Goal: Task Accomplishment & Management: Use online tool/utility

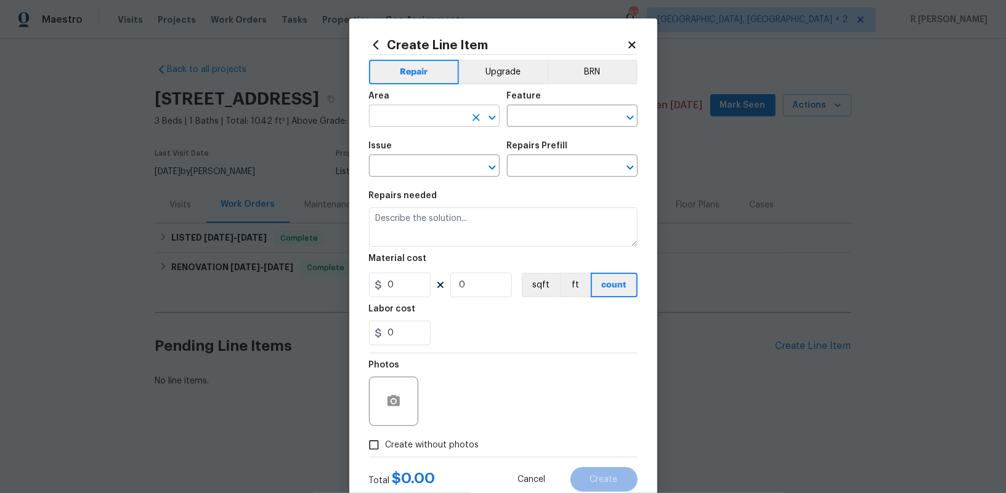
click at [378, 118] on input "text" at bounding box center [417, 117] width 96 height 19
click at [436, 145] on li "Kitchen" at bounding box center [434, 145] width 131 height 20
type input "Kitchen"
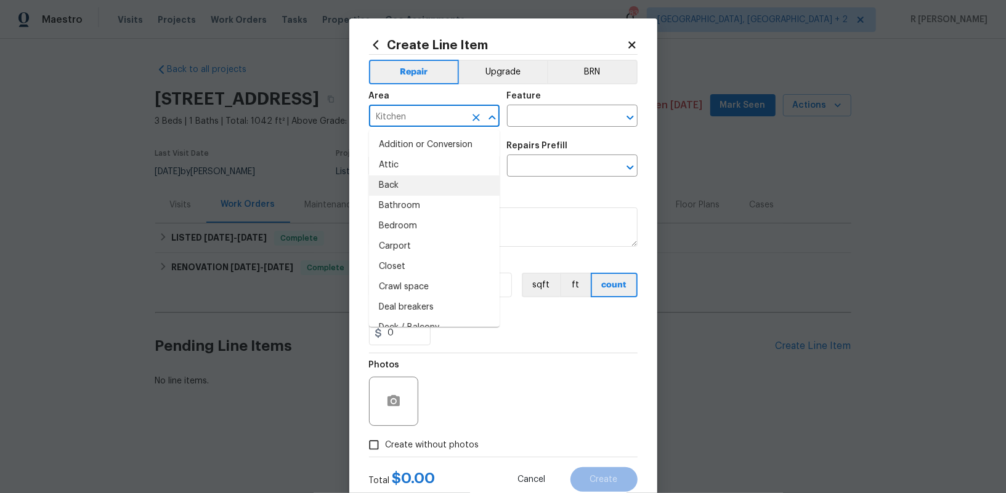
click at [570, 104] on div "Feature" at bounding box center [572, 100] width 131 height 16
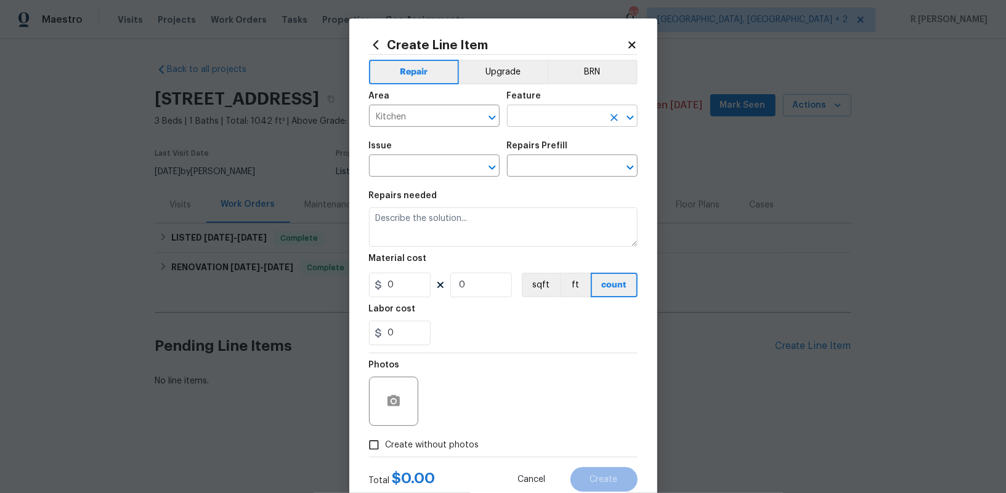
click at [554, 119] on input "text" at bounding box center [555, 117] width 96 height 19
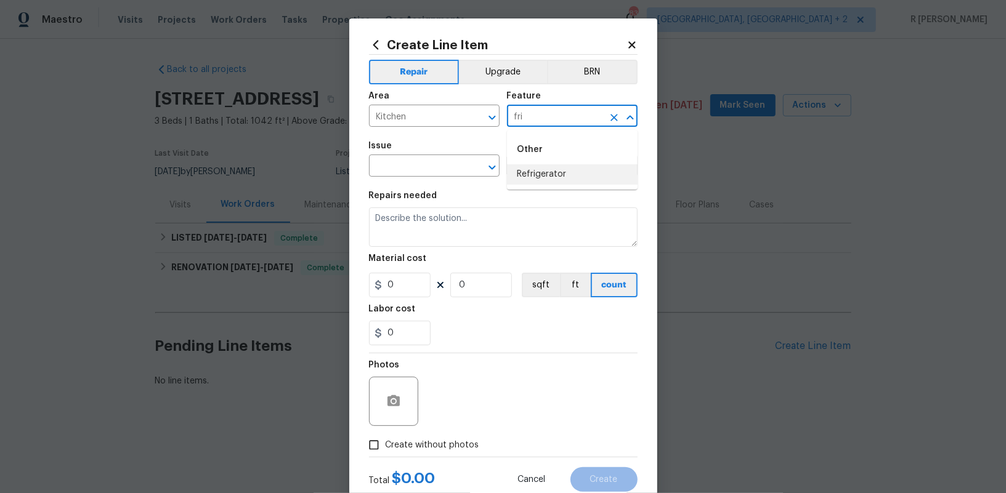
click at [532, 174] on li "Refrigerator" at bounding box center [572, 174] width 131 height 20
type input "Refrigerator"
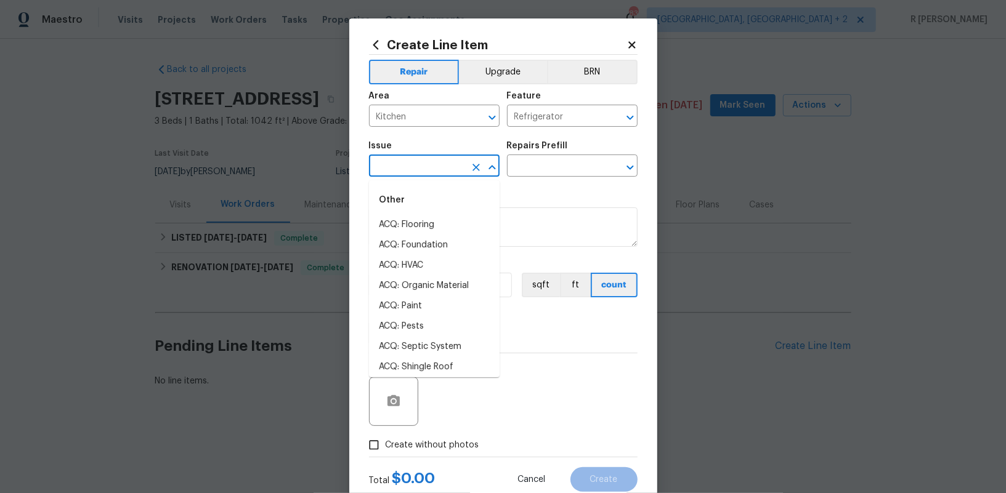
click at [397, 163] on input "text" at bounding box center [417, 167] width 96 height 19
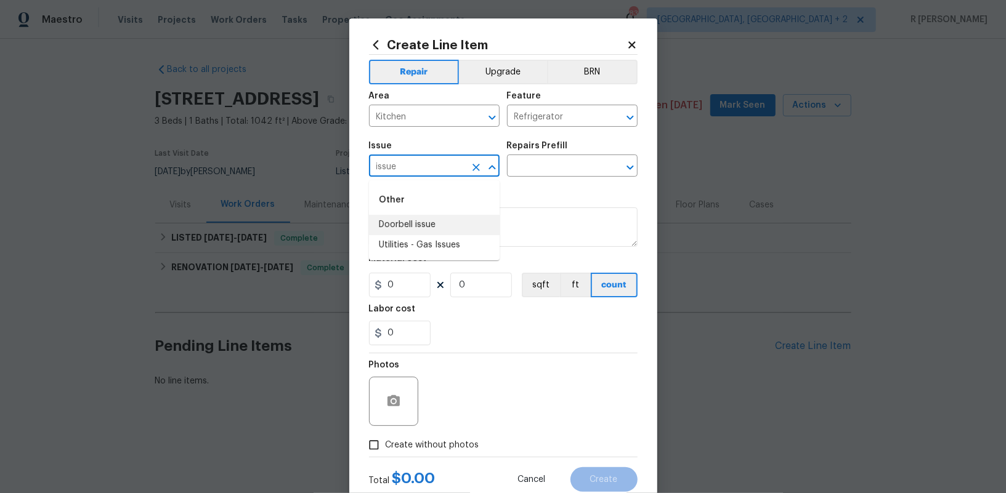
click at [413, 165] on input "issue" at bounding box center [417, 167] width 96 height 19
type input "fri"
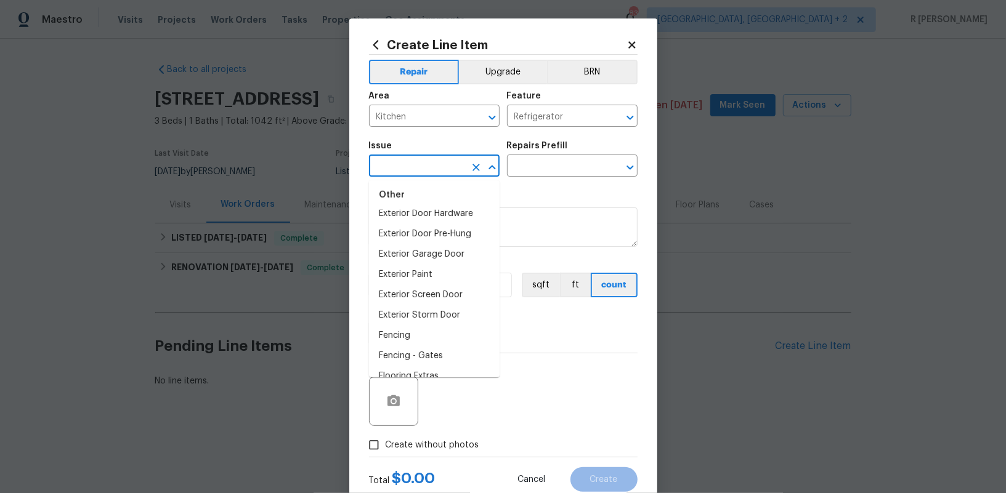
scroll to position [760, 0]
click at [458, 285] on li "Exterior Screen Door" at bounding box center [434, 283] width 131 height 20
type input "Exterior Screen Door"
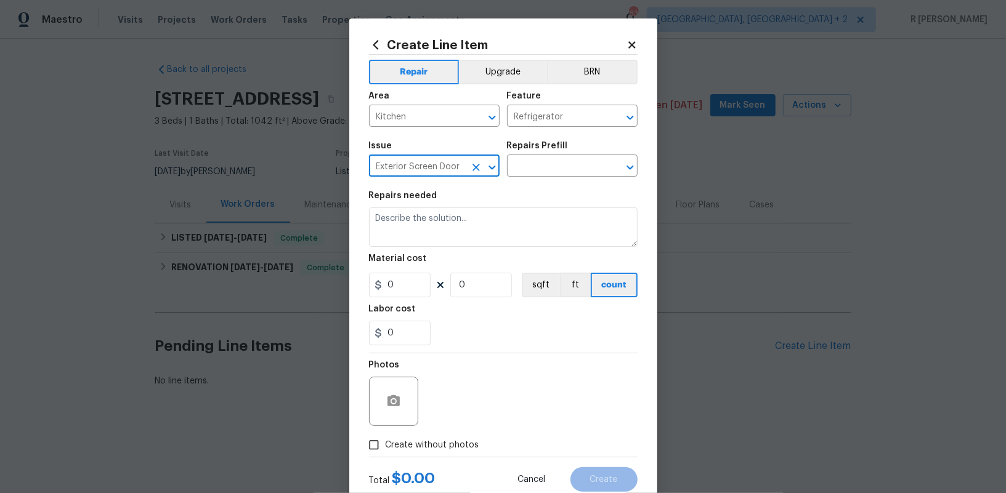
scroll to position [37, 0]
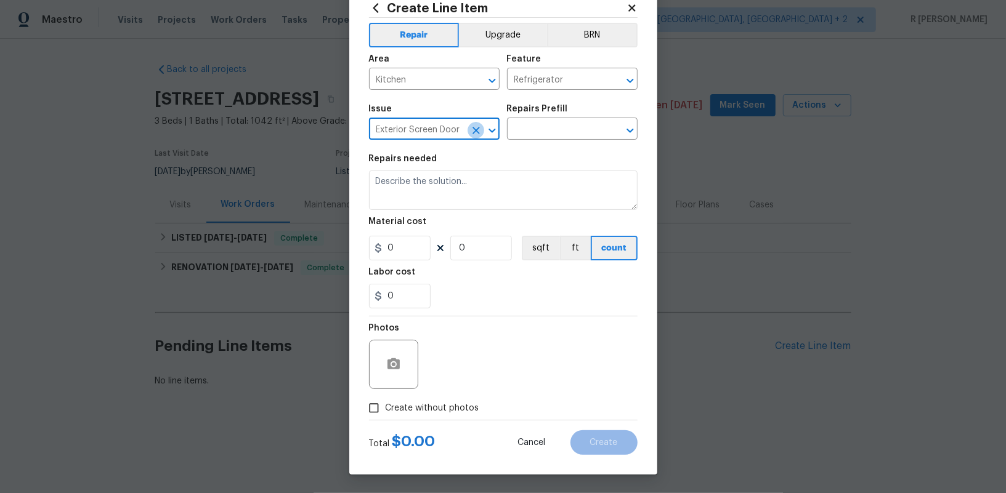
click at [472, 133] on icon "Clear" at bounding box center [475, 130] width 7 height 7
click at [437, 128] on input "text" at bounding box center [417, 130] width 96 height 19
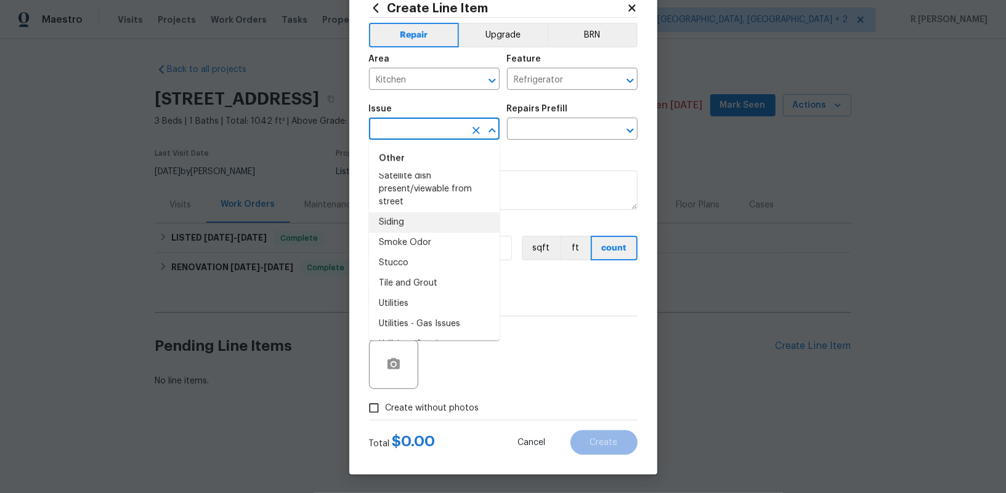
scroll to position [1756, 0]
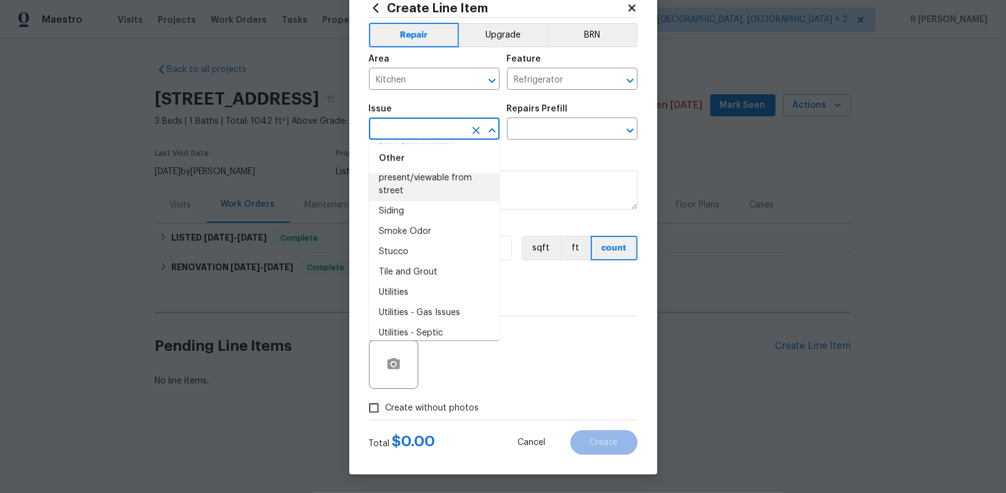
click at [419, 151] on div "Other" at bounding box center [434, 159] width 131 height 30
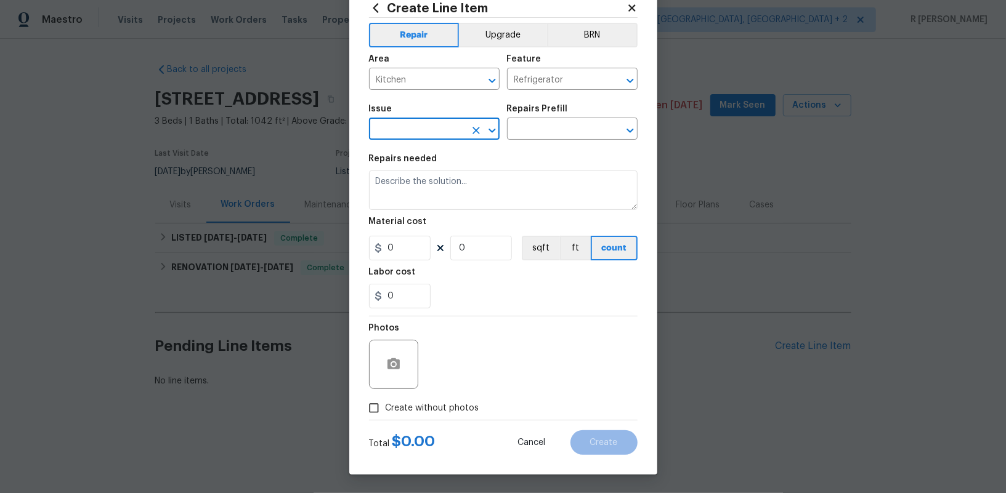
click at [403, 137] on input "text" at bounding box center [417, 130] width 96 height 19
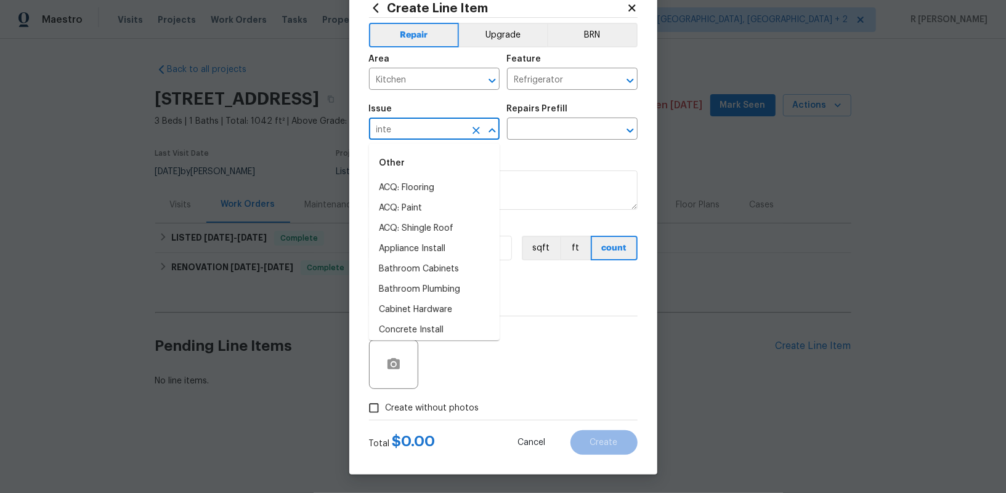
type input "inter"
click at [474, 136] on icon "Clear" at bounding box center [476, 130] width 12 height 12
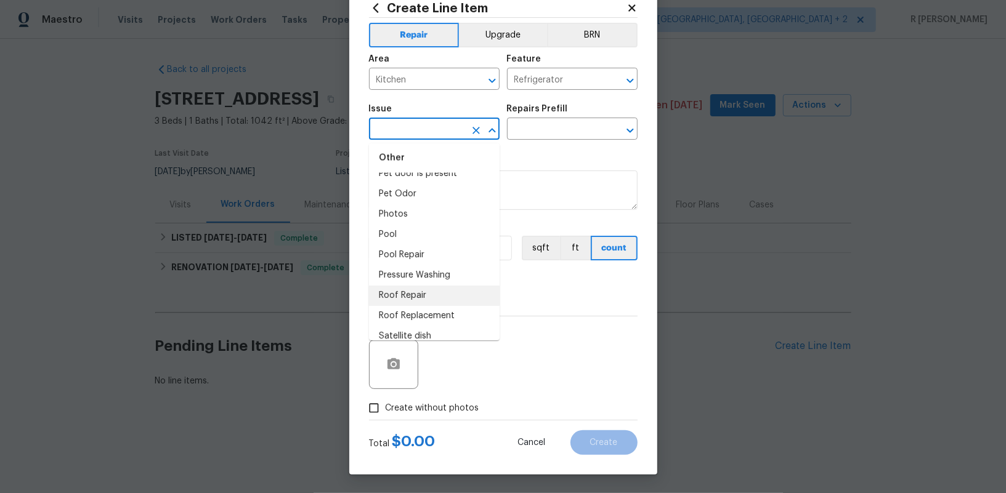
scroll to position [1581, 0]
click at [439, 134] on input "text" at bounding box center [417, 130] width 96 height 19
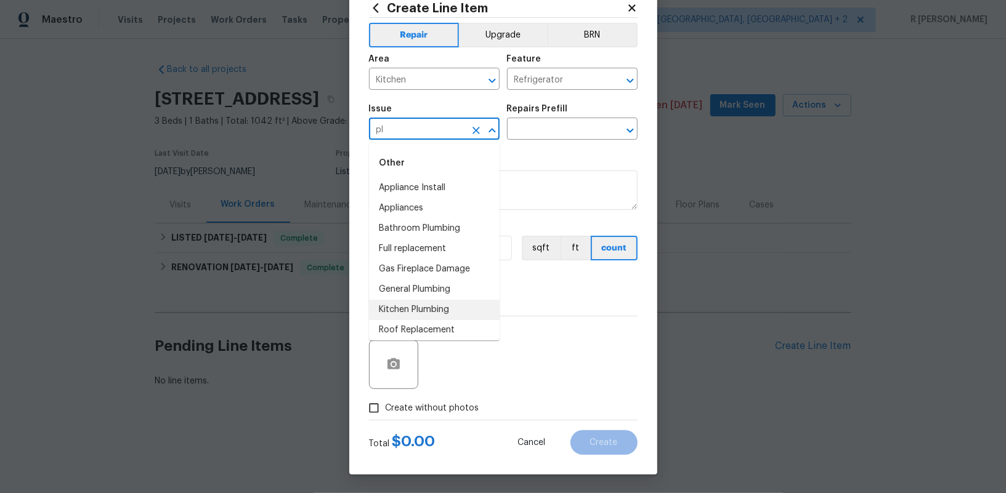
click at [397, 318] on li "Kitchen Plumbing" at bounding box center [434, 310] width 131 height 20
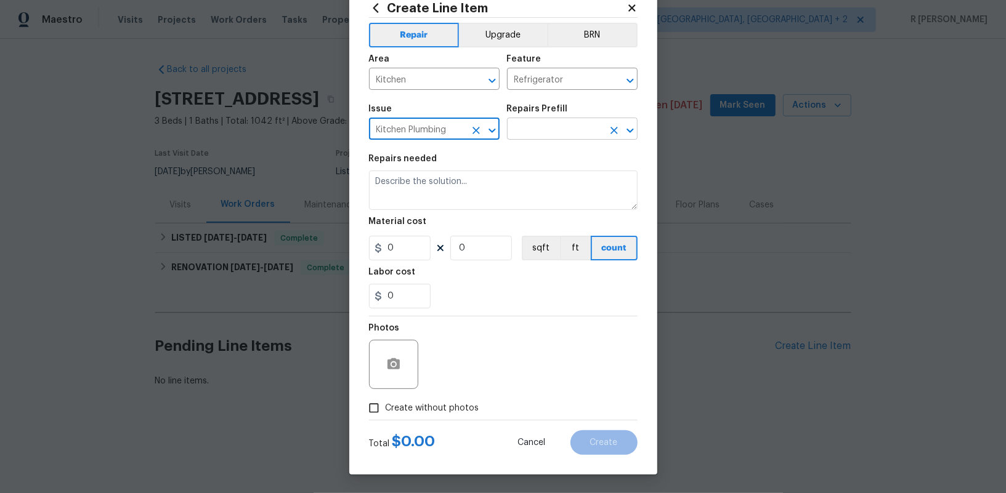
type input "Kitchen Plumbing"
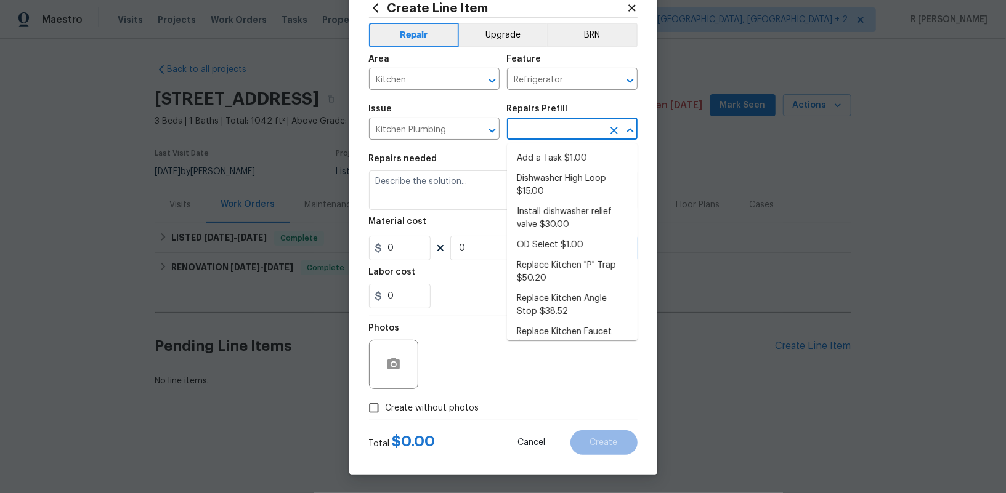
click at [559, 134] on input "text" at bounding box center [555, 130] width 96 height 19
click at [555, 149] on li "Add a Task $1.00" at bounding box center [572, 158] width 131 height 20
type input "Plumbing"
type input "Add a Task $1.00"
type input "1"
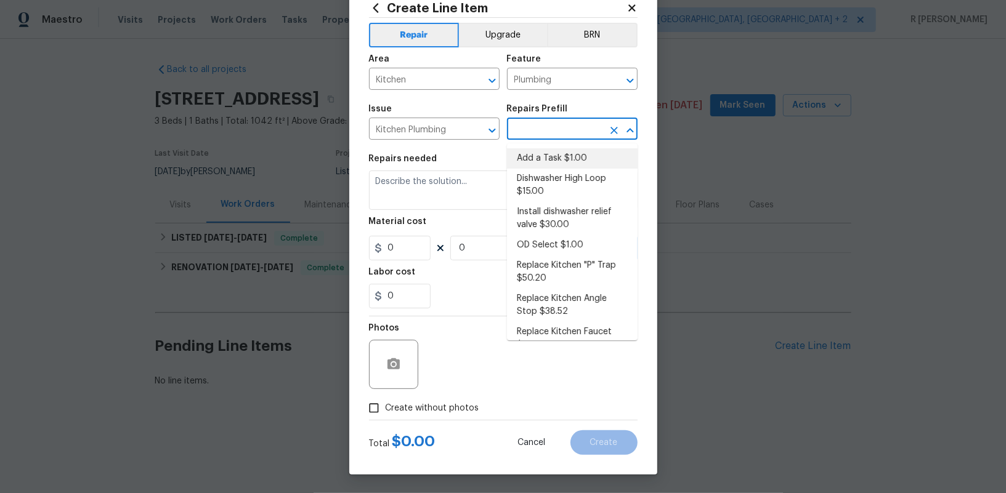
type input "1"
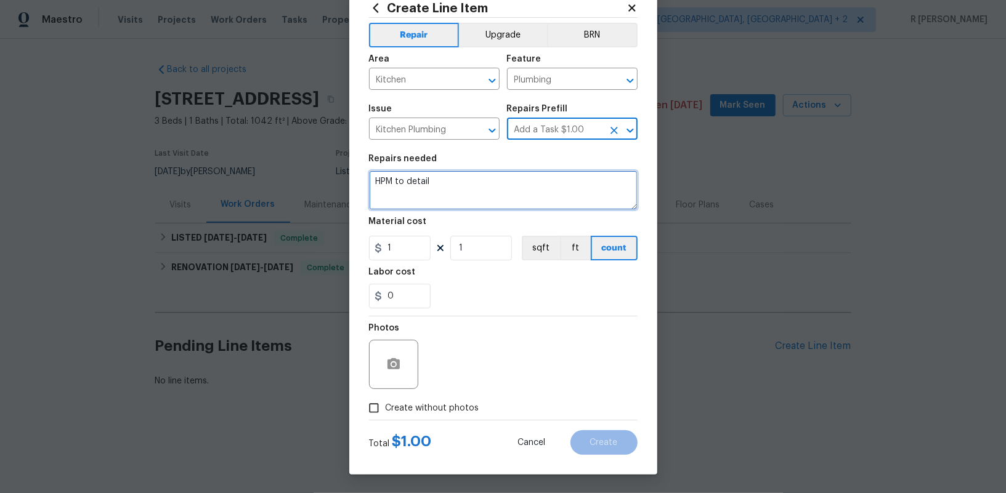
click at [426, 184] on textarea "HPM to detail" at bounding box center [503, 190] width 269 height 39
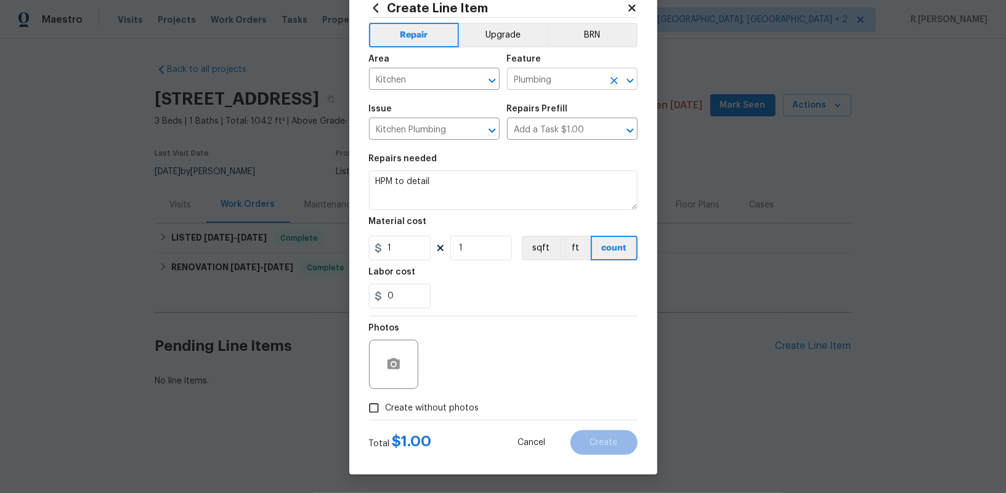
click at [547, 81] on input "Plumbing" at bounding box center [555, 80] width 96 height 19
click at [554, 141] on li "Refrigerator" at bounding box center [572, 138] width 131 height 20
type input "Refrigerator"
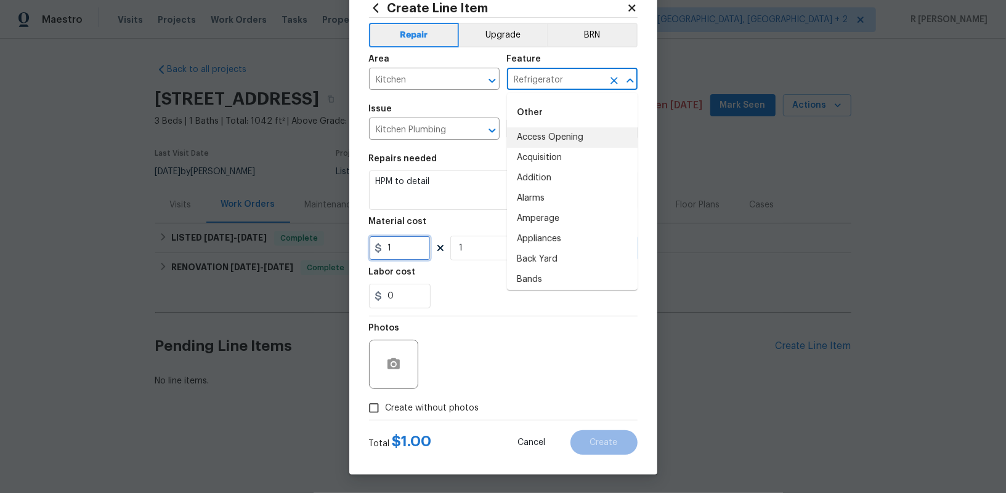
click at [402, 249] on input "1" at bounding box center [400, 248] width 62 height 25
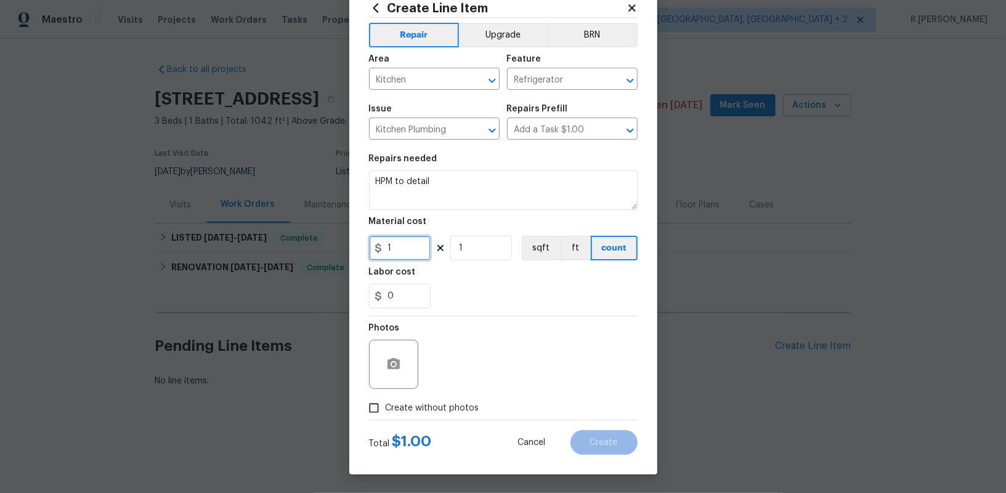
click at [401, 246] on input "1" at bounding box center [400, 248] width 62 height 25
type input "75"
click at [431, 401] on label "Create without photos" at bounding box center [420, 408] width 117 height 23
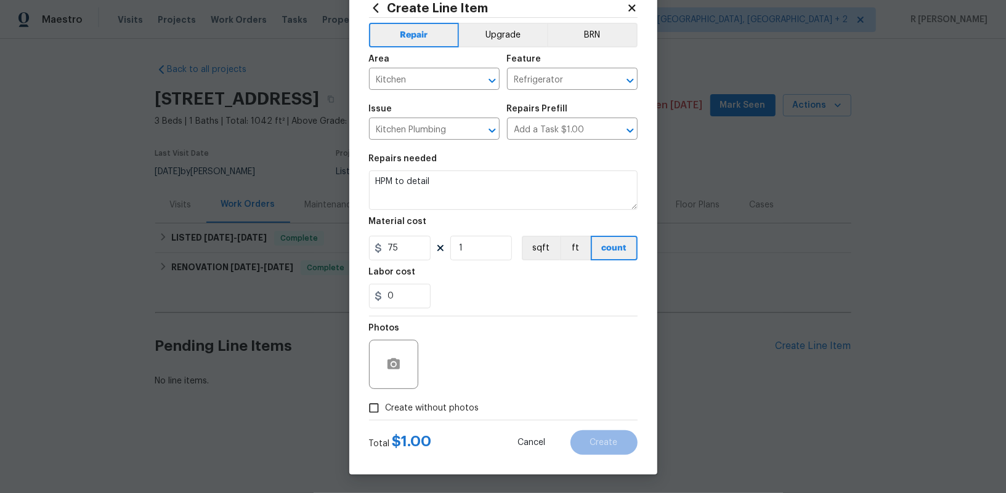
click at [386, 401] on input "Create without photos" at bounding box center [373, 408] width 23 height 23
checkbox input "true"
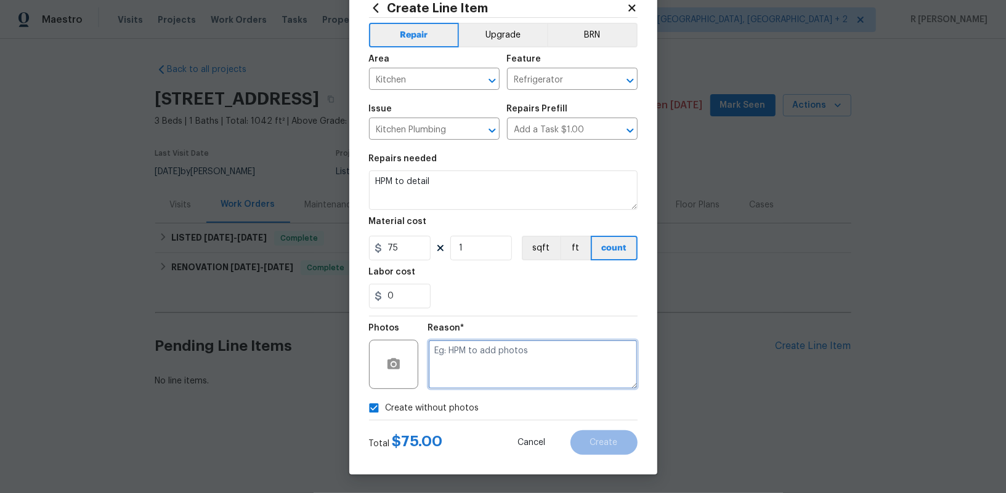
click at [467, 382] on textarea at bounding box center [532, 364] width 209 height 49
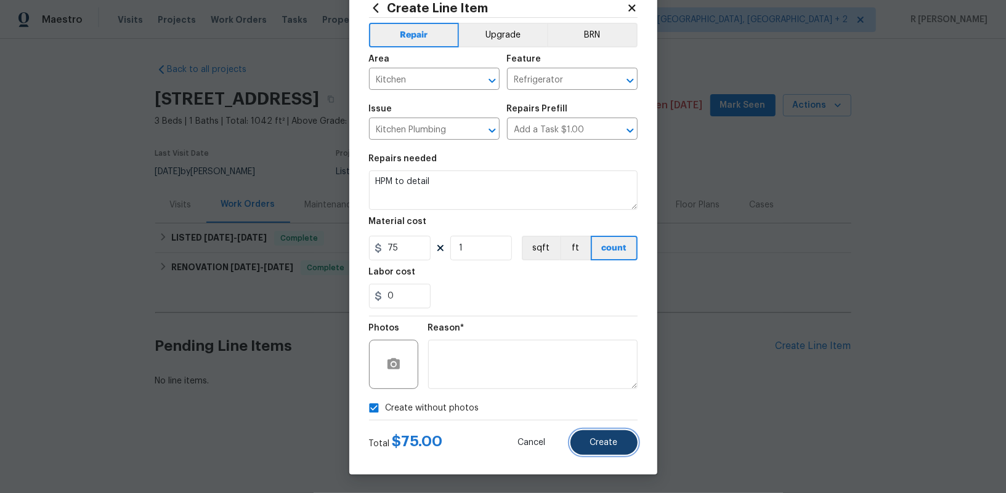
click at [599, 453] on button "Create" at bounding box center [603, 443] width 67 height 25
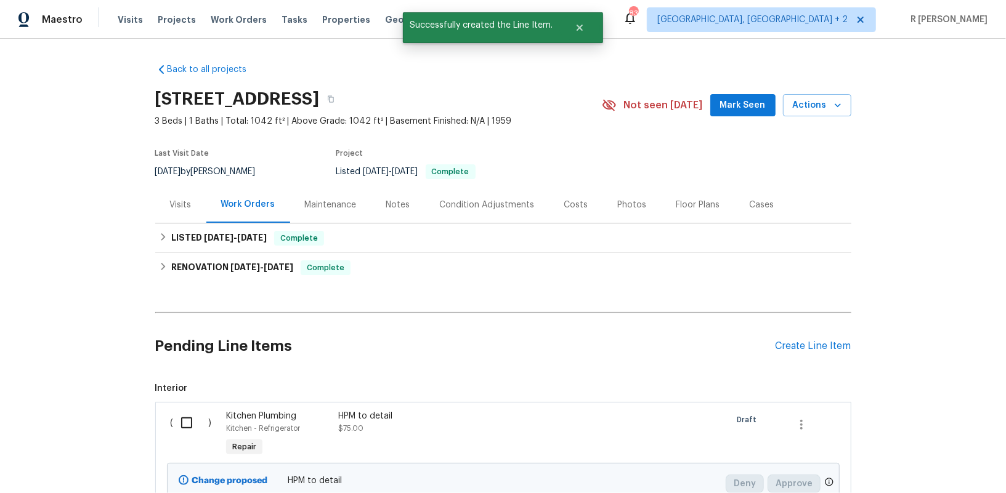
click at [371, 418] on div "HPM to detail" at bounding box center [446, 416] width 217 height 12
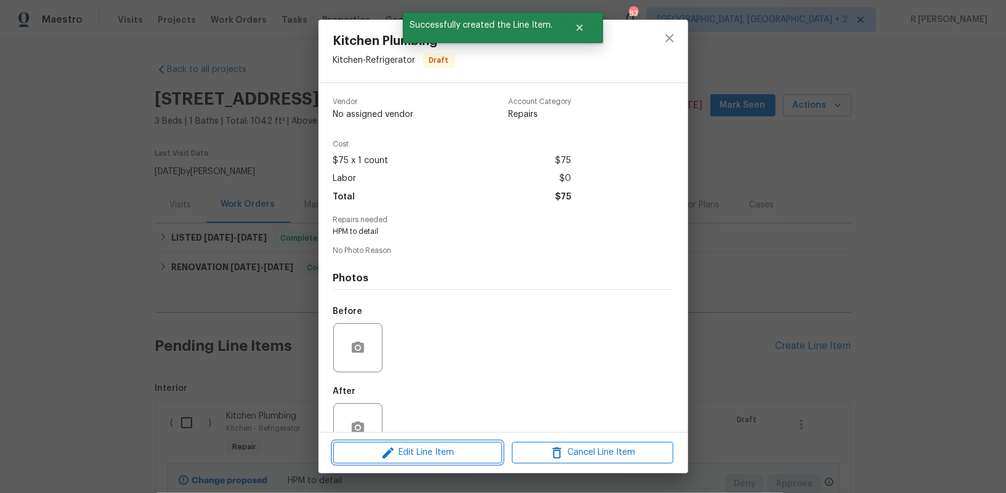
click at [423, 444] on button "Edit Line Item" at bounding box center [417, 453] width 169 height 22
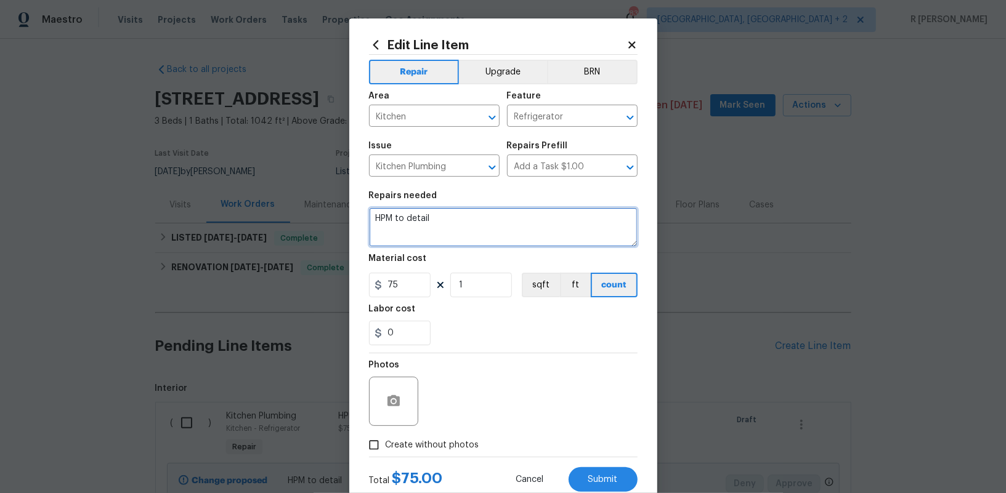
click at [423, 231] on textarea "HPM to detail" at bounding box center [503, 227] width 269 height 39
paste textarea "Please have TP investigate leak near the fridge Line Item Scope: Please have TP…"
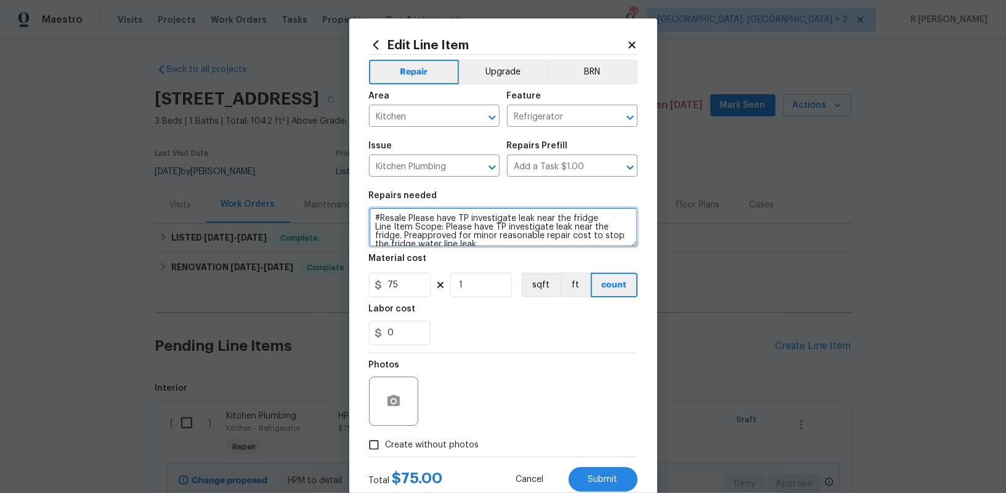
scroll to position [17, 0]
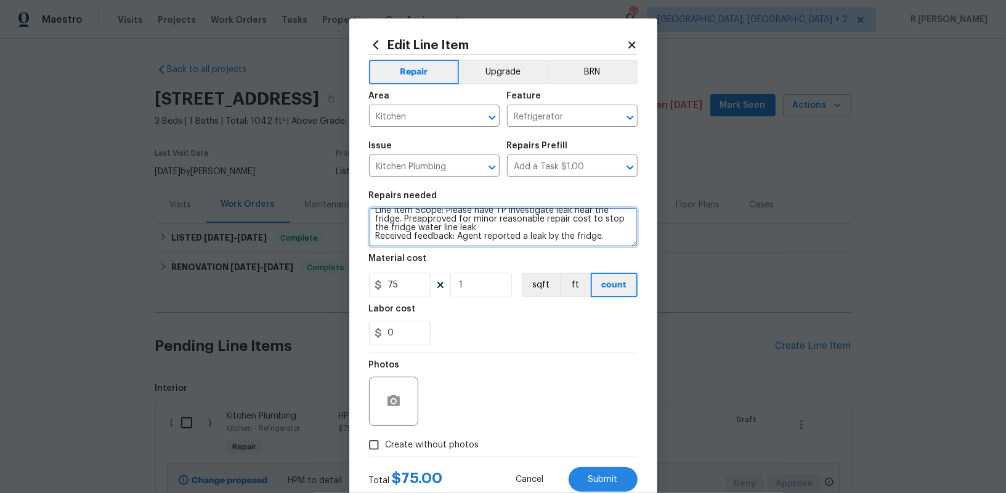
type textarea "#Resale Please have TP investigate leak near the fridge Line Item Scope: Please…"
click at [453, 440] on span "Create without photos" at bounding box center [433, 445] width 94 height 13
click at [386, 440] on input "Create without photos" at bounding box center [373, 445] width 23 height 23
checkbox input "true"
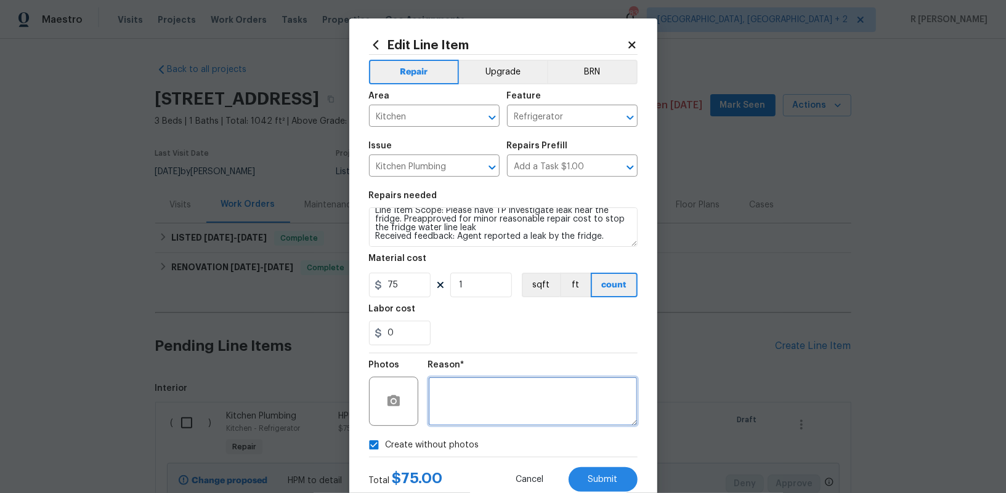
click at [488, 414] on textarea at bounding box center [532, 401] width 209 height 49
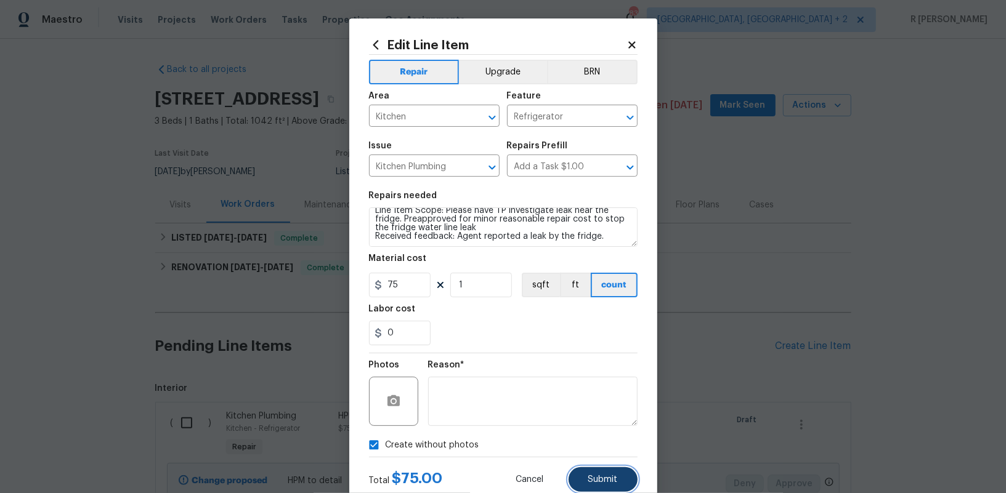
click at [613, 474] on button "Submit" at bounding box center [603, 480] width 69 height 25
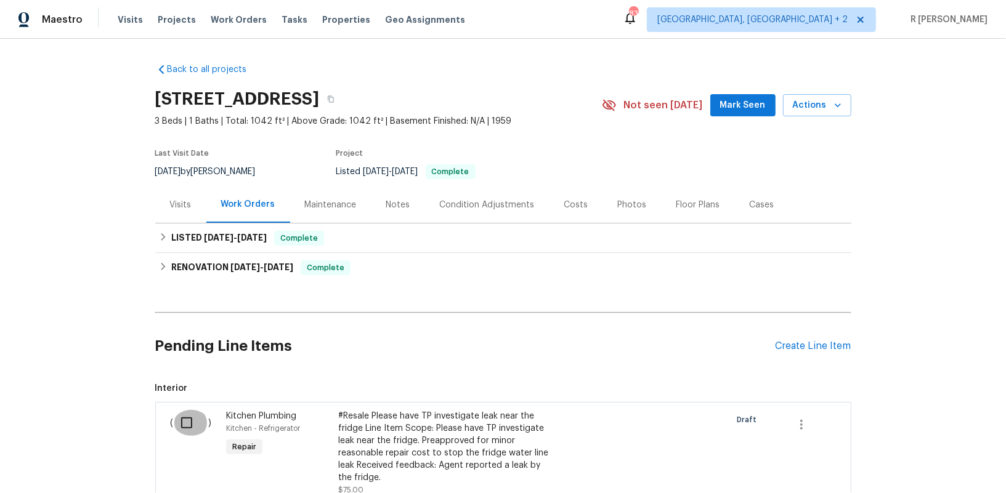
click at [188, 424] on input "checkbox" at bounding box center [191, 423] width 35 height 26
checkbox input "true"
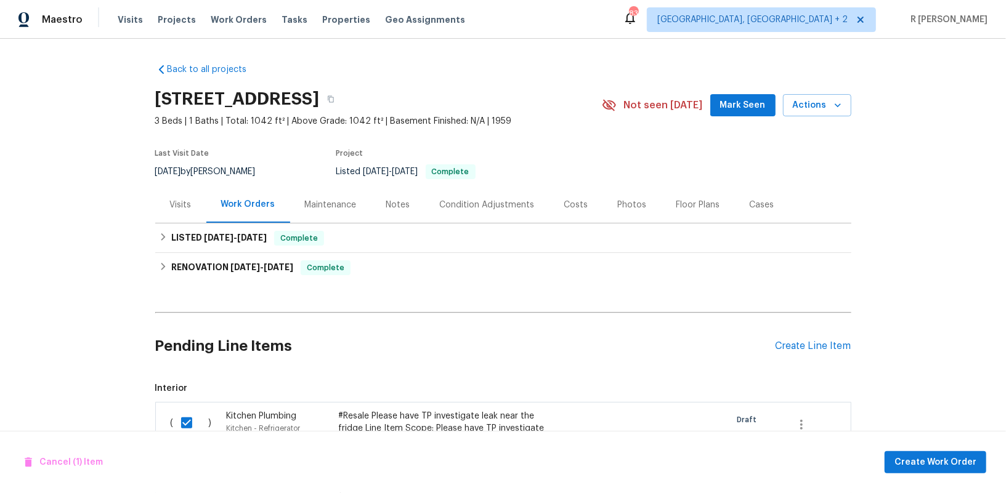
scroll to position [177, 0]
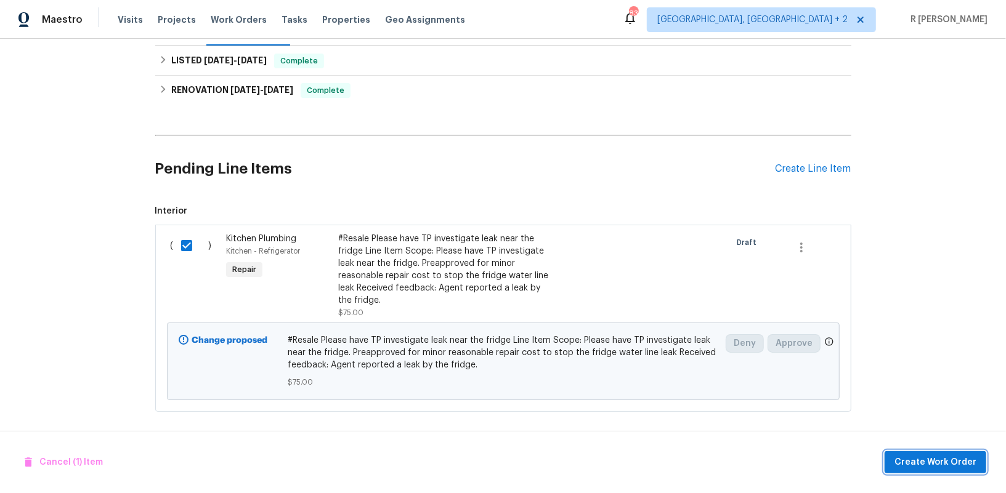
click at [949, 466] on span "Create Work Order" at bounding box center [935, 462] width 82 height 15
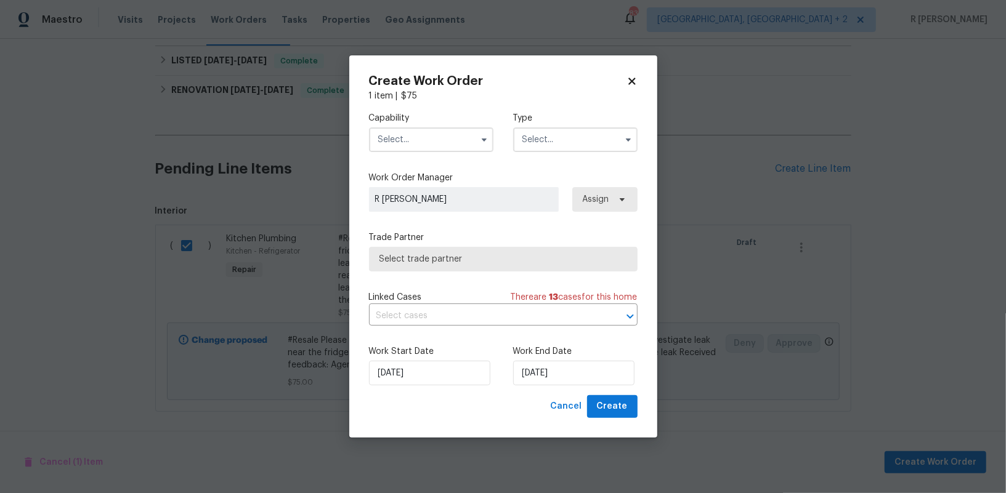
click at [425, 126] on div "Capability" at bounding box center [431, 132] width 124 height 40
click at [427, 145] on input "text" at bounding box center [431, 140] width 124 height 25
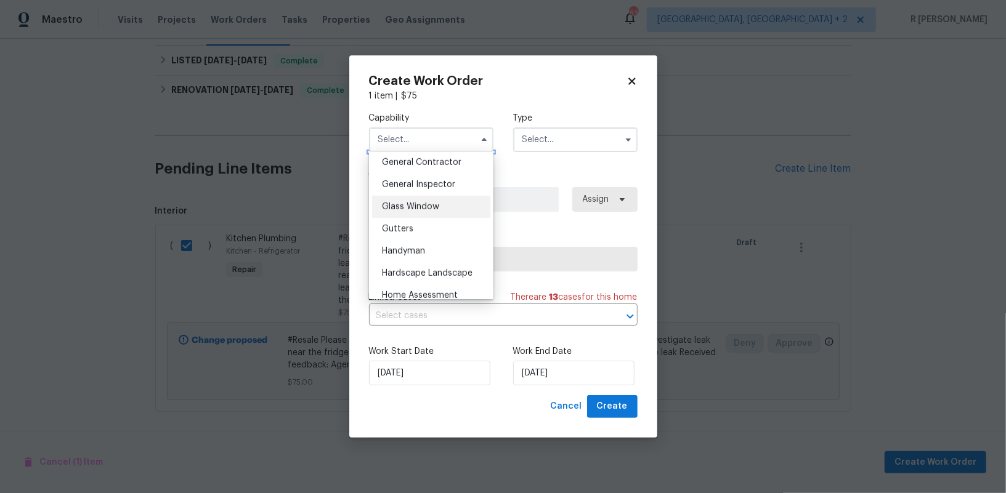
scroll to position [607, 0]
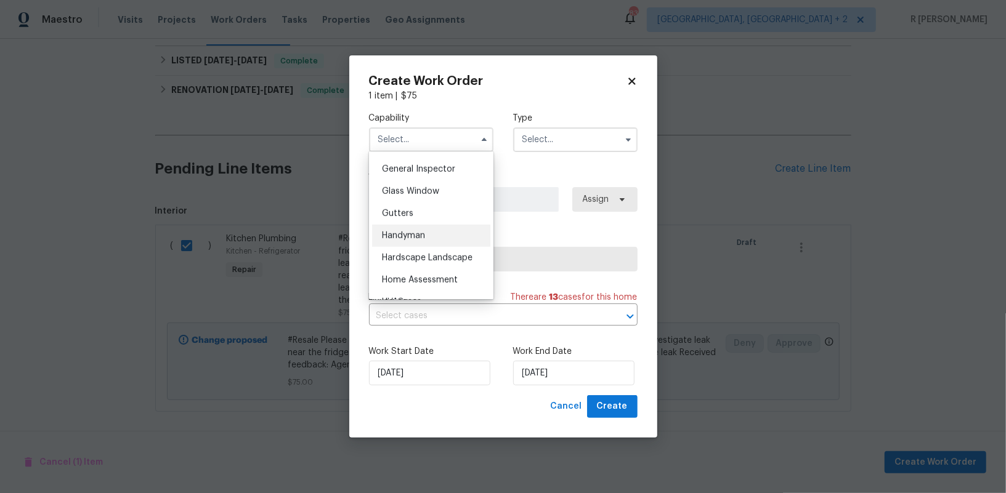
click at [419, 238] on span "Handyman" at bounding box center [403, 236] width 43 height 9
type input "Handyman"
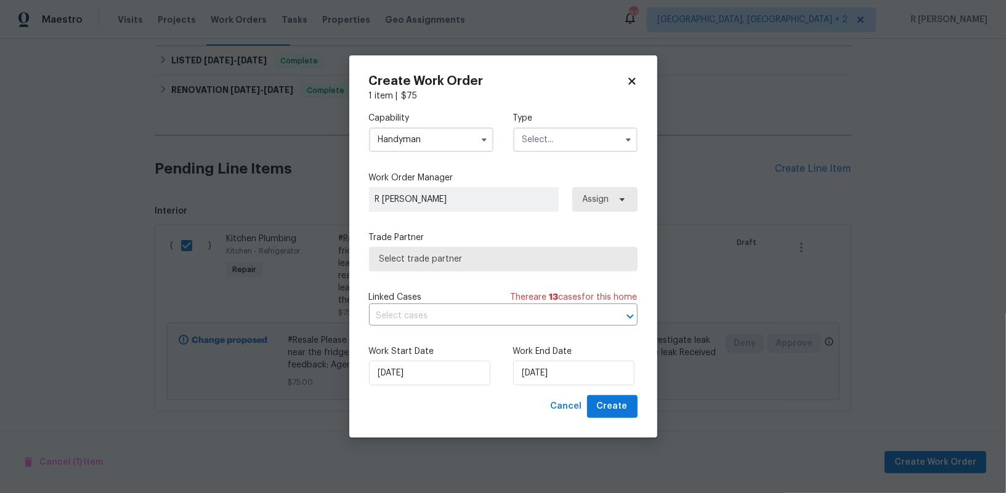
click at [559, 147] on input "text" at bounding box center [575, 140] width 124 height 25
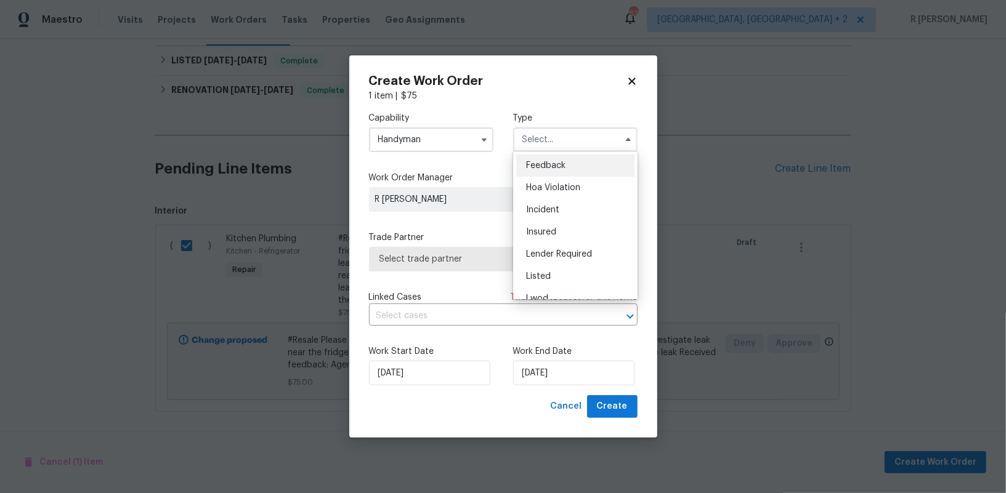
click at [561, 161] on span "Feedback" at bounding box center [545, 165] width 39 height 9
type input "Feedback"
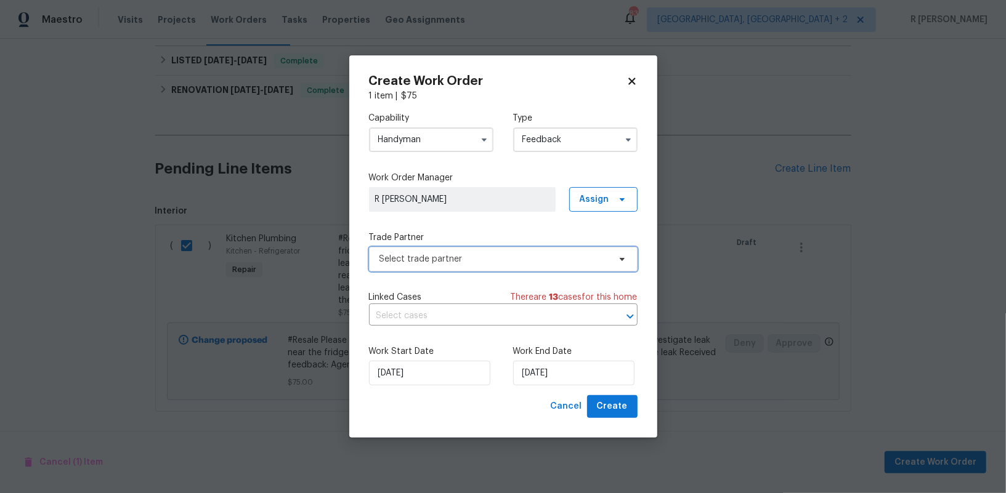
click at [476, 254] on span "Select trade partner" at bounding box center [494, 259] width 230 height 12
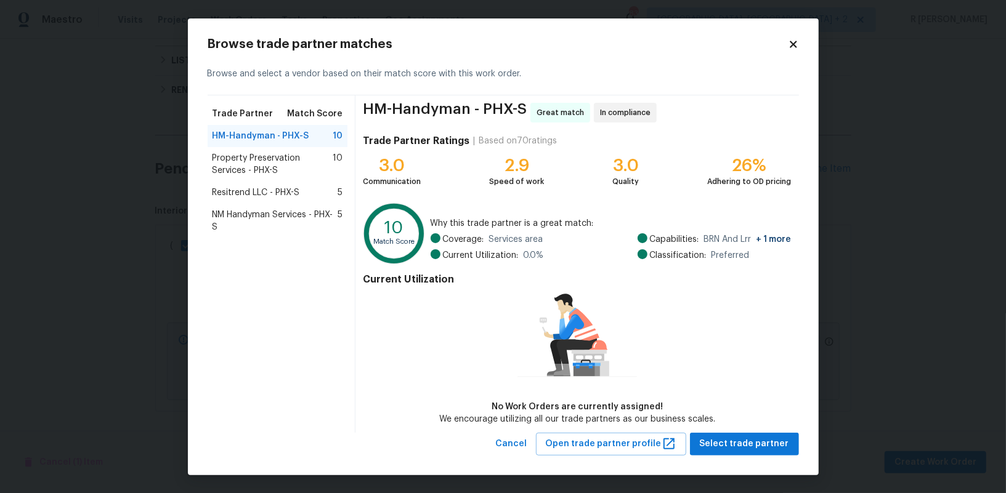
click at [296, 161] on span "Property Preservation Services - PHX-S" at bounding box center [273, 164] width 121 height 25
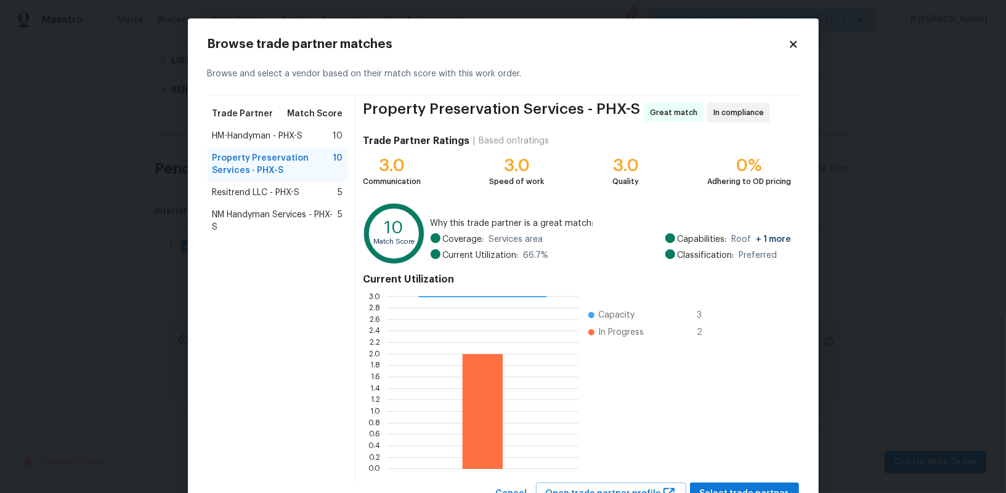
scroll to position [49, 0]
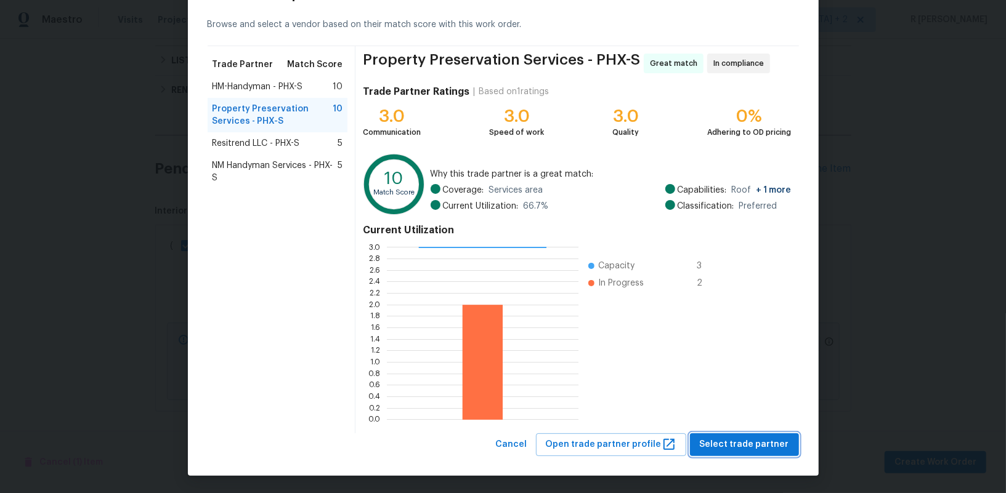
click at [745, 434] on button "Select trade partner" at bounding box center [744, 445] width 109 height 23
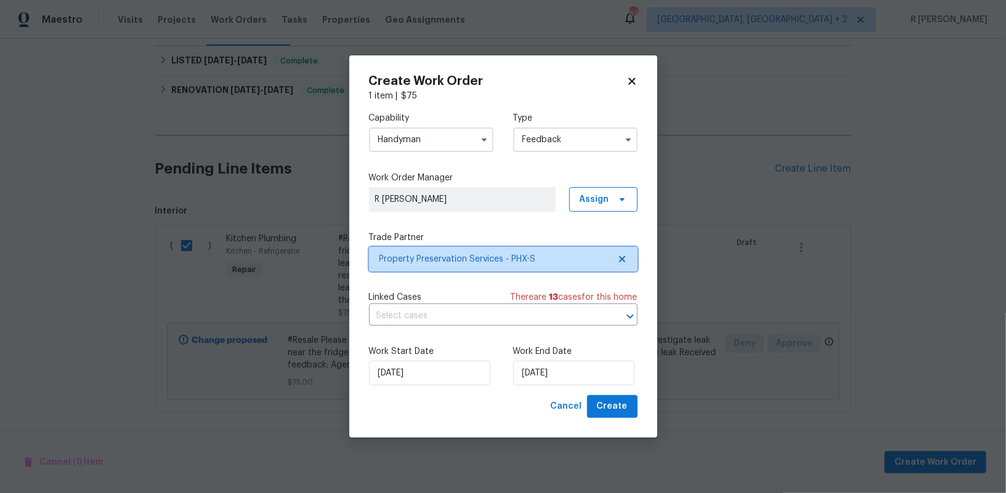
scroll to position [0, 0]
click at [548, 382] on input "24/09/2025" at bounding box center [573, 373] width 121 height 25
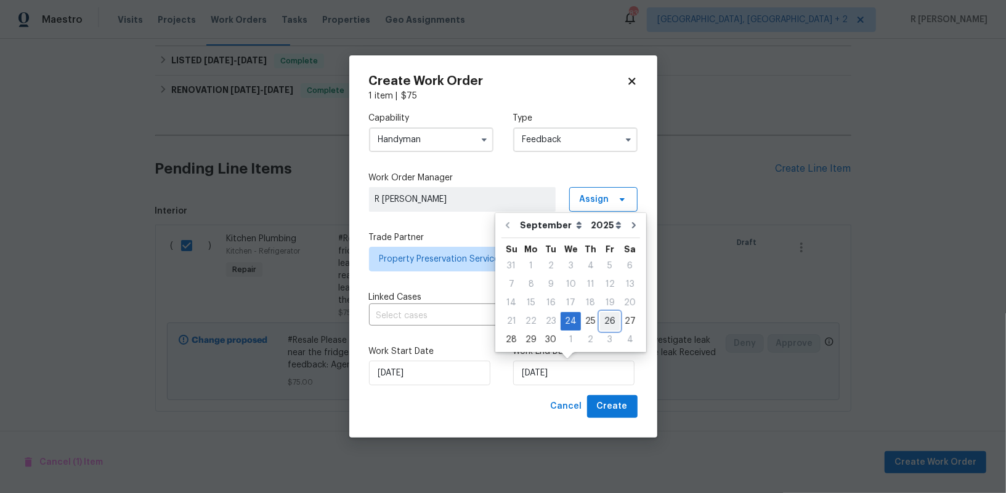
click at [609, 320] on div "26" at bounding box center [610, 321] width 20 height 17
type input "26/09/2025"
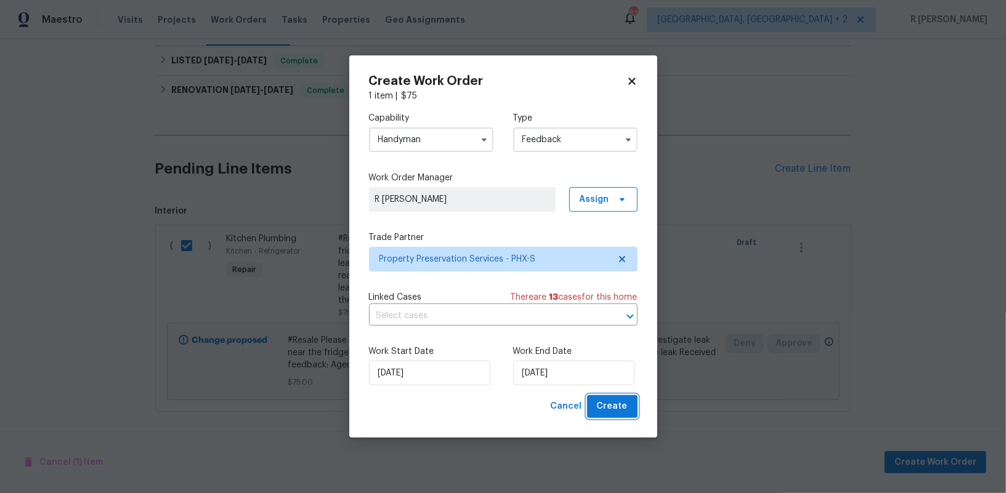
click at [625, 399] on button "Create" at bounding box center [612, 406] width 51 height 23
checkbox input "false"
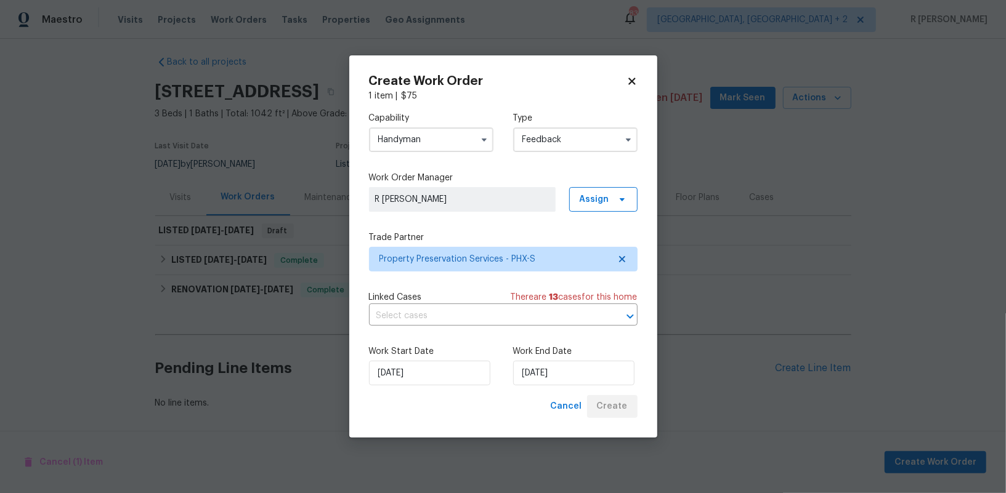
scroll to position [6, 0]
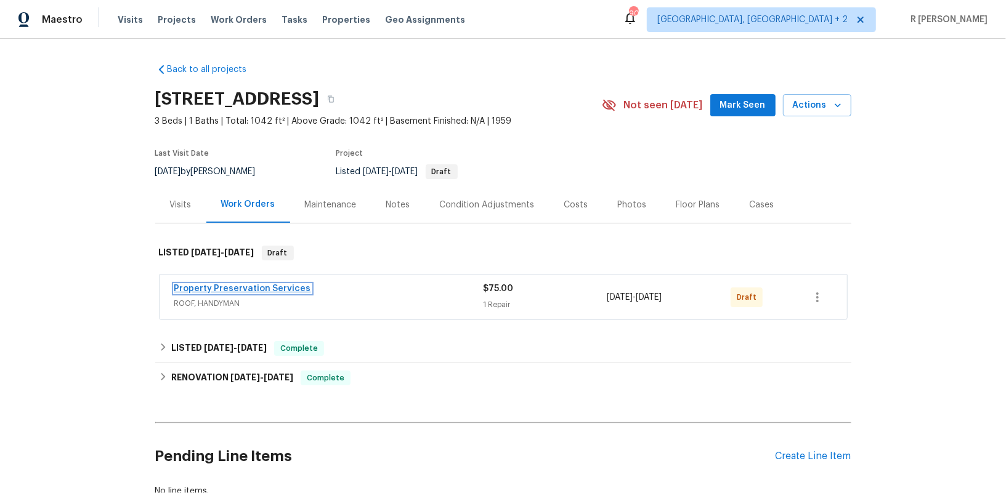
click at [299, 288] on link "Property Preservation Services" at bounding box center [242, 289] width 137 height 9
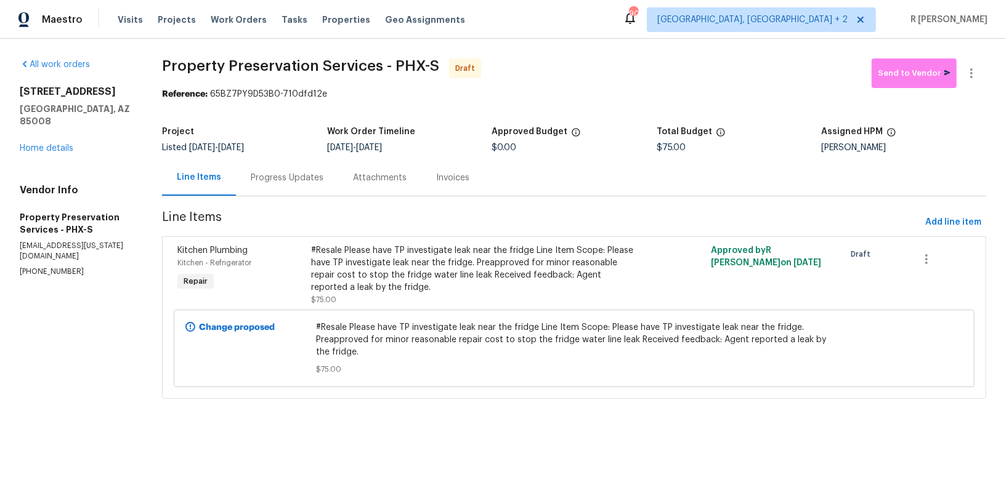
click at [290, 168] on div "Progress Updates" at bounding box center [287, 178] width 102 height 36
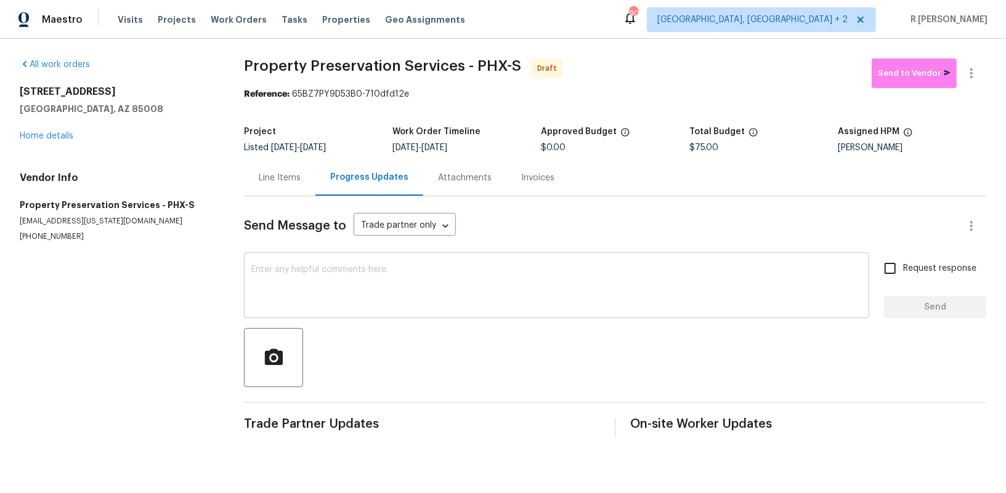
click at [528, 261] on div "x ​" at bounding box center [556, 287] width 625 height 63
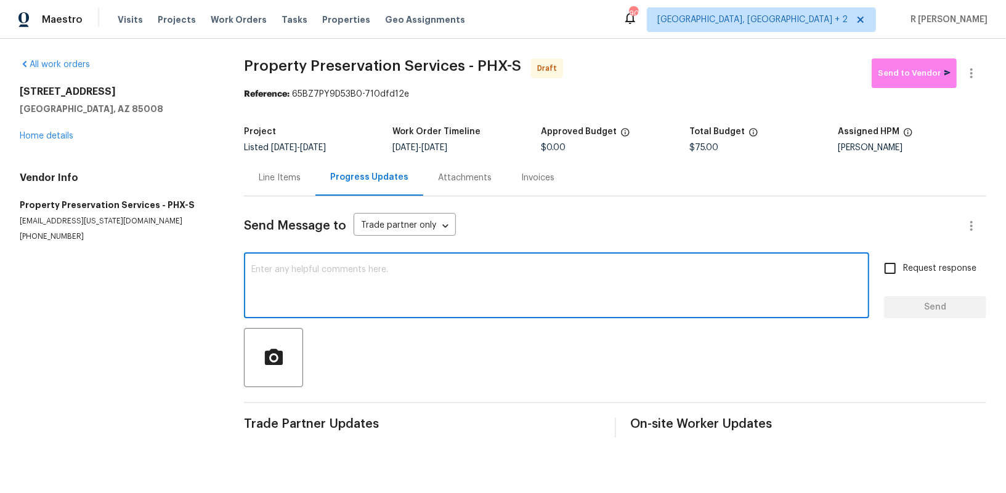
paste textarea "Hey, this is Yogesh from Opendoor. I’m confirming you received the WO for the p…"
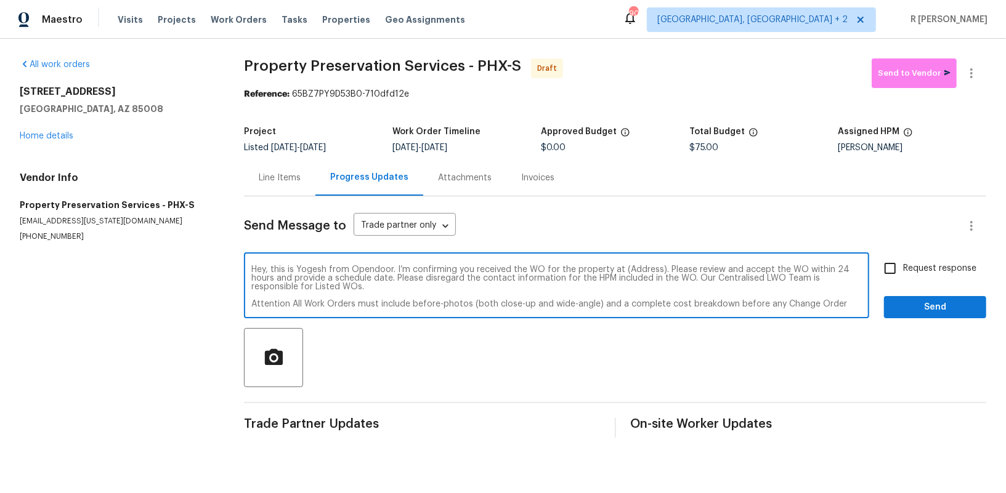
click at [638, 270] on textarea "Hey, this is Yogesh from Opendoor. I’m confirming you received the WO for the p…" at bounding box center [556, 286] width 610 height 43
paste textarea "3517 E Cypress St, Phoenix, AZ 85008"
type textarea "Hey, this is Yogesh from Opendoor. I’m confirming you received the WO for the p…"
click at [929, 259] on label "Request response" at bounding box center [926, 269] width 99 height 26
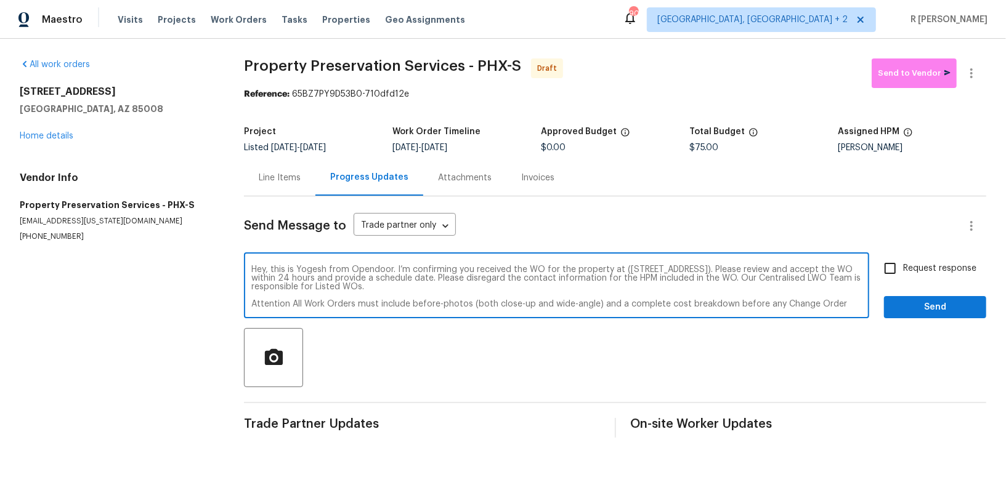
click at [903, 259] on input "Request response" at bounding box center [890, 269] width 26 height 26
checkbox input "true"
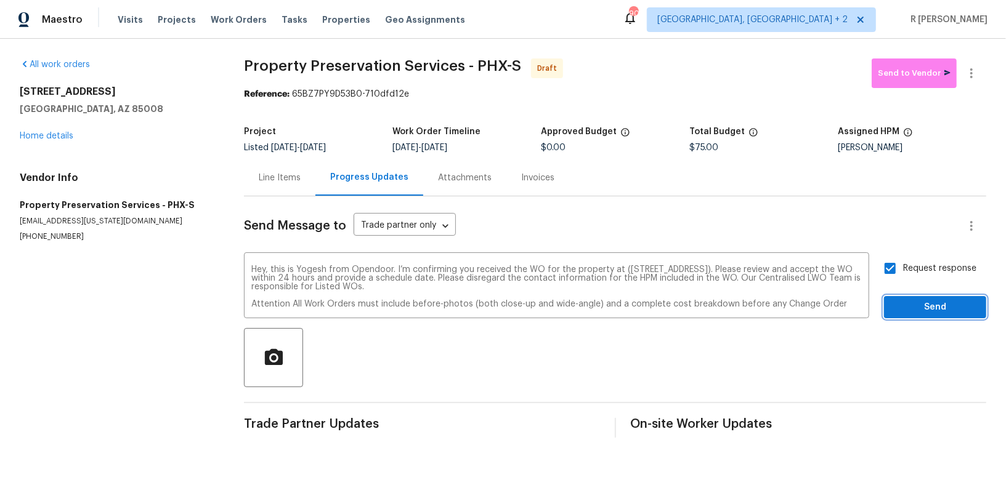
click at [911, 304] on span "Send" at bounding box center [935, 307] width 83 height 15
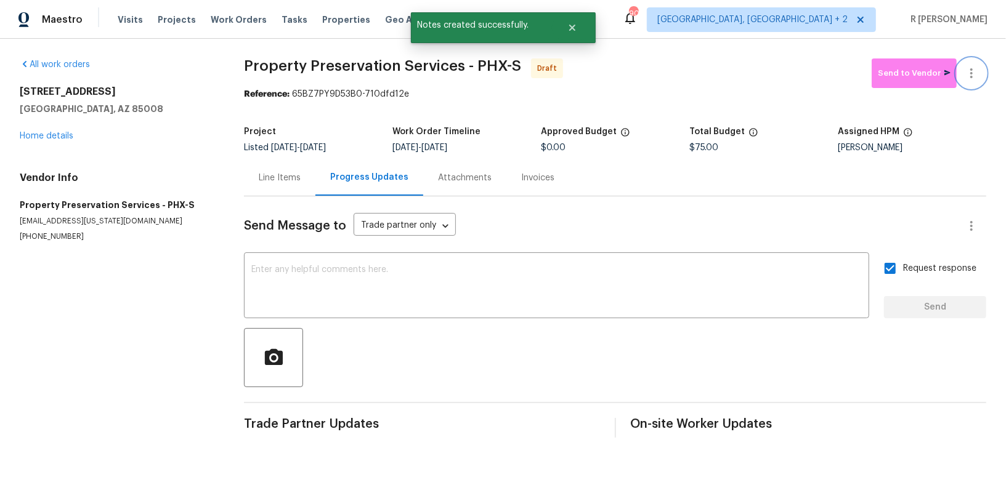
click at [971, 75] on icon "button" at bounding box center [971, 73] width 15 height 15
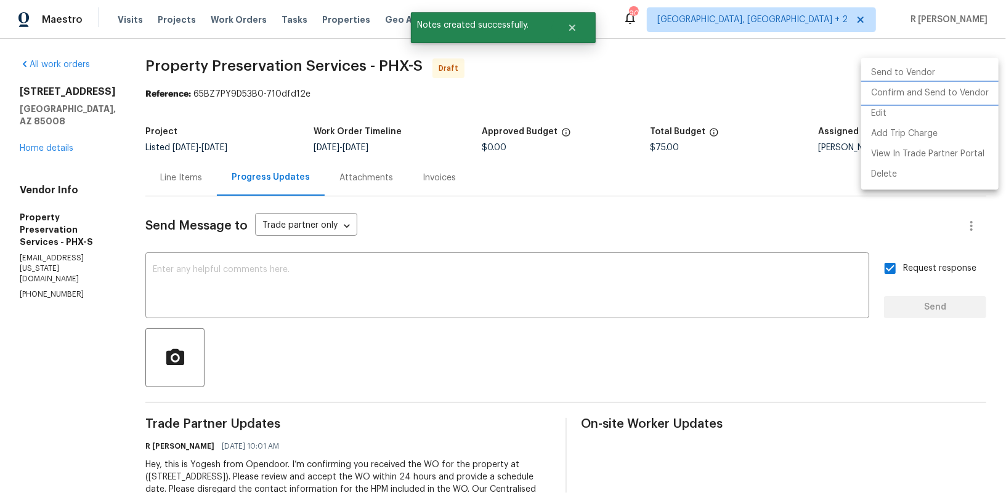
click at [942, 87] on li "Confirm and Send to Vendor" at bounding box center [929, 93] width 137 height 20
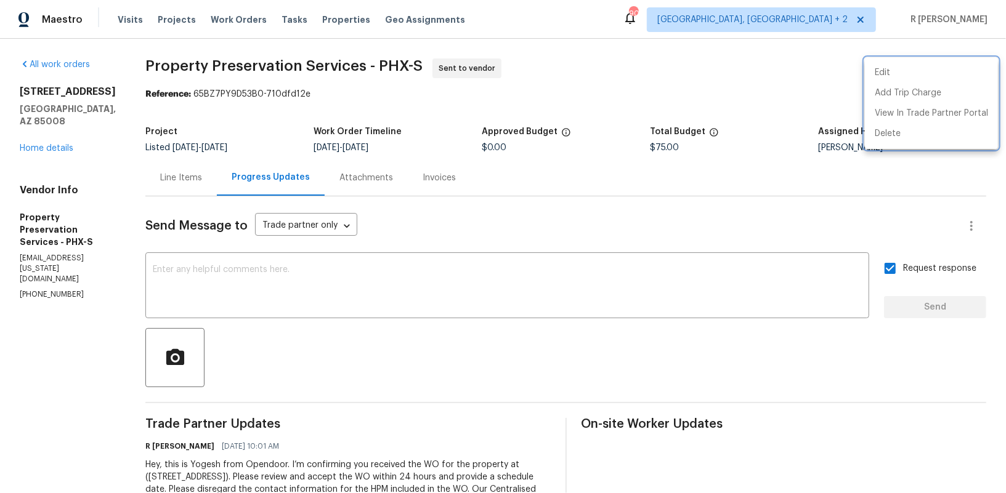
click at [527, 187] on div at bounding box center [503, 246] width 1006 height 493
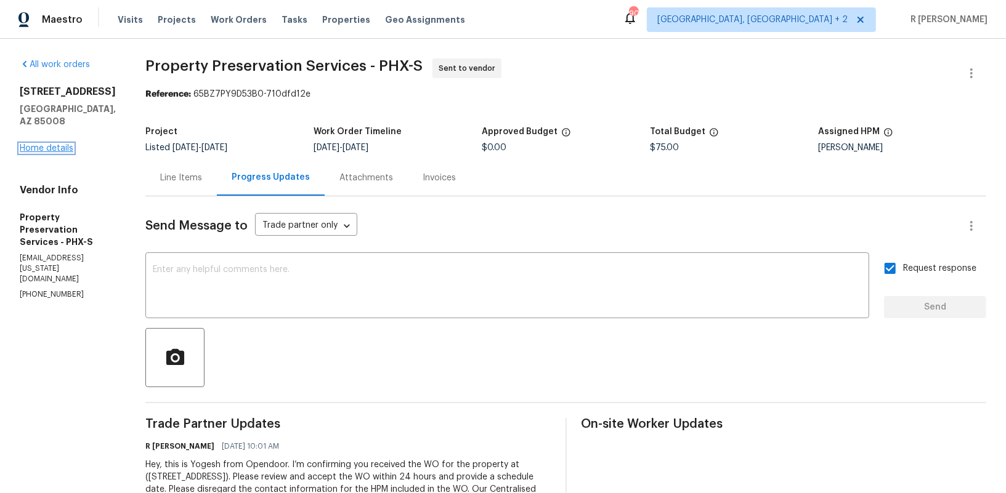
click at [62, 144] on link "Home details" at bounding box center [47, 148] width 54 height 9
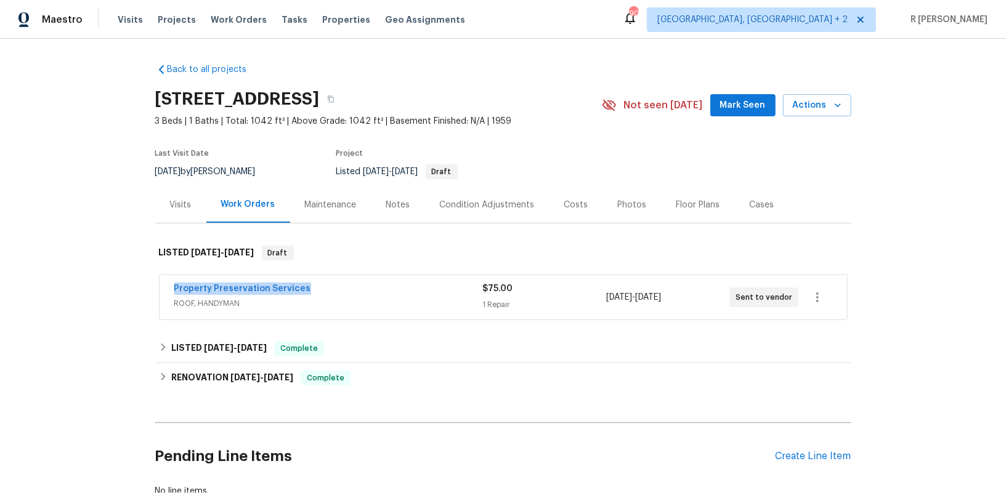
drag, startPoint x: 328, startPoint y: 285, endPoint x: 126, endPoint y: 283, distance: 202.7
click at [126, 283] on div "Back to all projects 3517 E Cypress St, Phoenix, AZ 85008 3 Beds | 1 Baths | To…" at bounding box center [503, 266] width 1006 height 455
copy link "Property Preservation Services"
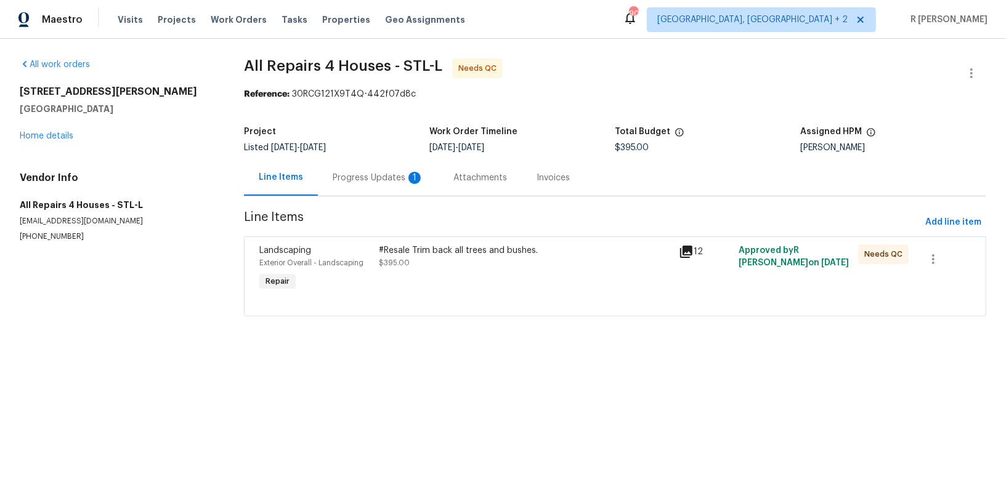
click at [346, 187] on div "Progress Updates 1" at bounding box center [378, 178] width 121 height 36
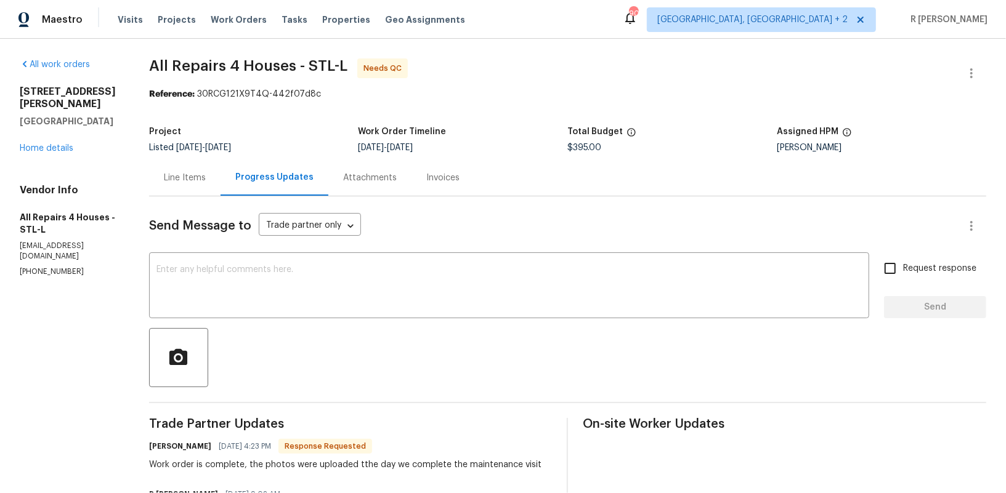
click at [522, 456] on div "Edgar Perez 09/23/2025 4:23 PM Response Requested Work order is complete, the p…" at bounding box center [345, 454] width 392 height 33
click at [166, 165] on div "Line Items" at bounding box center [184, 178] width 71 height 36
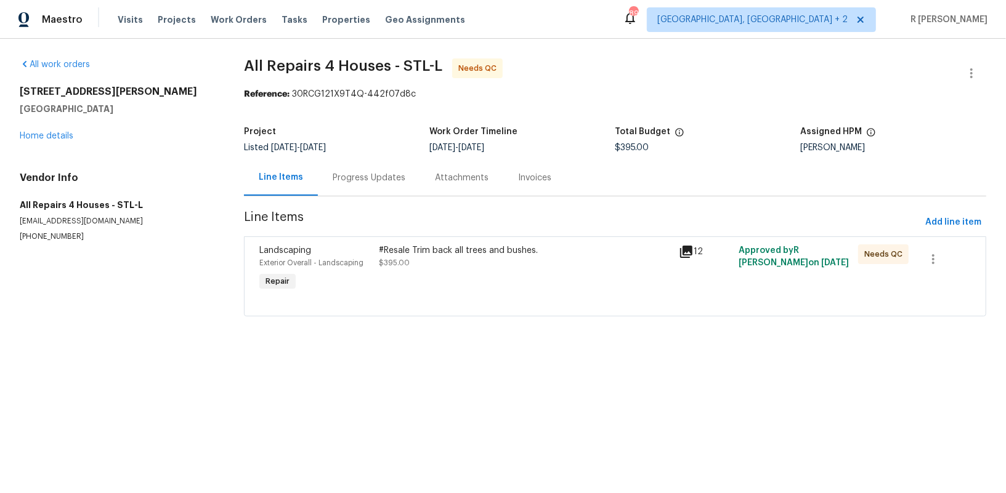
click at [511, 274] on div "#Resale Trim back all trees and bushes. $395.00" at bounding box center [525, 269] width 299 height 57
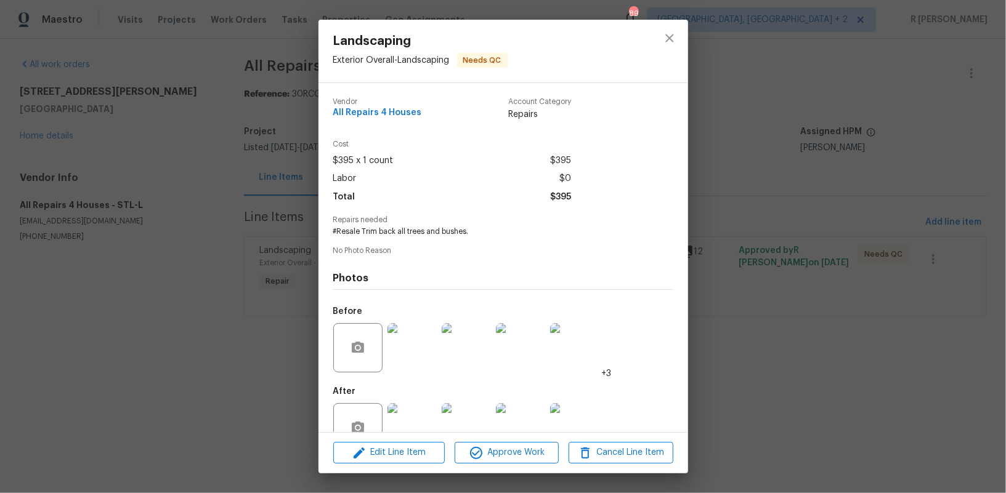
scroll to position [33, 0]
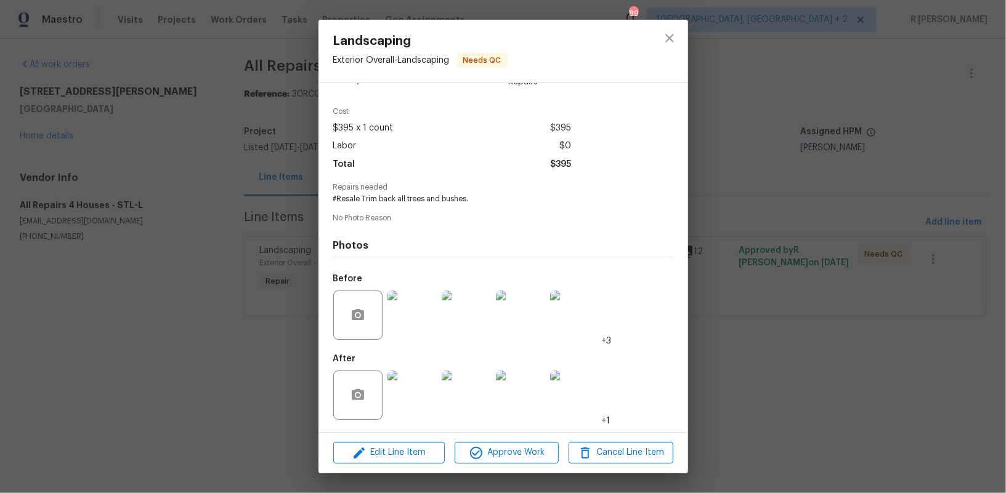
click at [421, 317] on img at bounding box center [411, 315] width 49 height 49
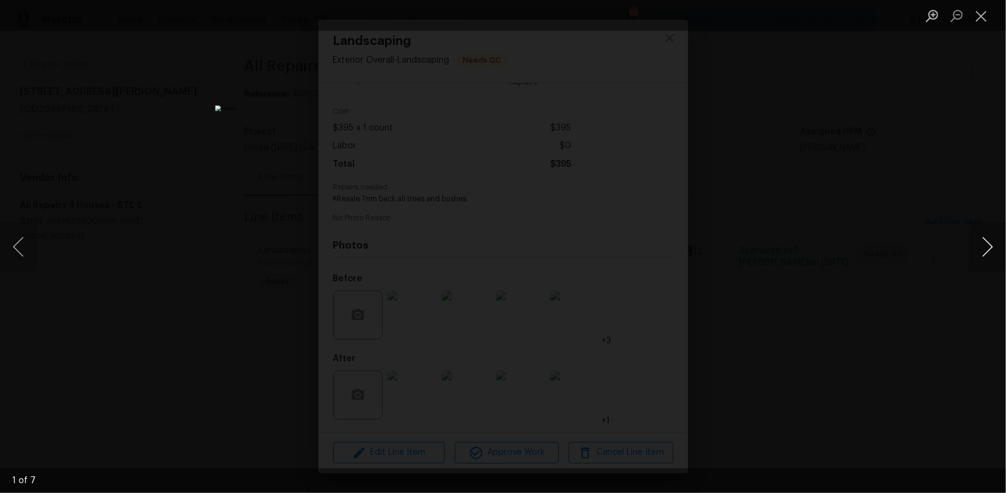
click at [984, 241] on button "Next image" at bounding box center [987, 246] width 37 height 49
click at [990, 26] on button "Close lightbox" at bounding box center [981, 16] width 25 height 22
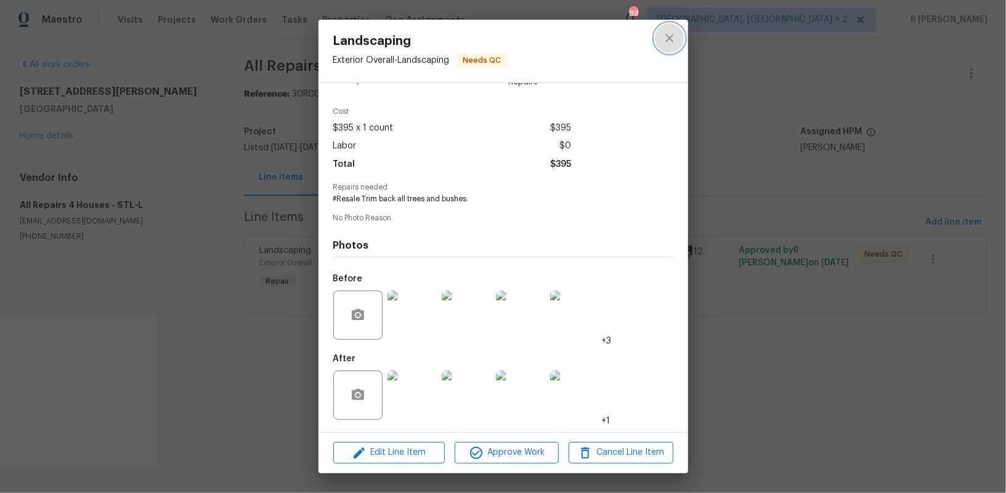
click at [659, 41] on button "close" at bounding box center [670, 38] width 30 height 30
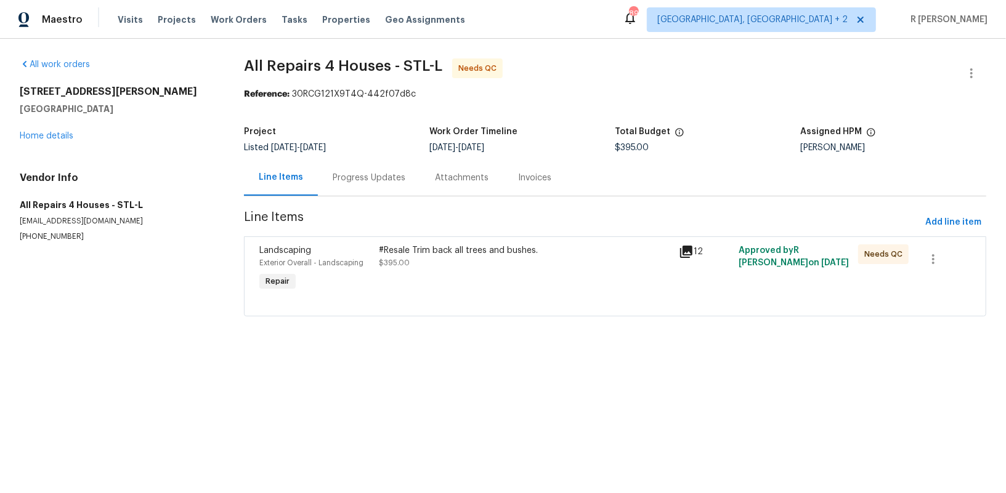
click at [689, 213] on span "Line Items" at bounding box center [582, 222] width 676 height 23
click at [447, 237] on div "Landscaping Exterior Overall - Landscaping Repair #Resale Trim back all trees a…" at bounding box center [615, 277] width 742 height 80
click at [440, 260] on div "#Resale Trim back all trees and bushes. $395.00" at bounding box center [525, 257] width 292 height 25
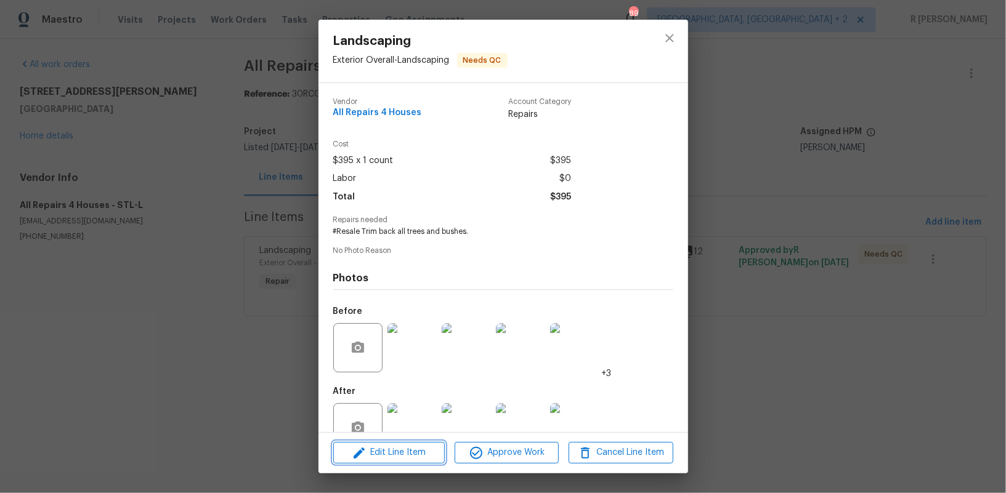
click at [397, 453] on span "Edit Line Item" at bounding box center [389, 452] width 104 height 15
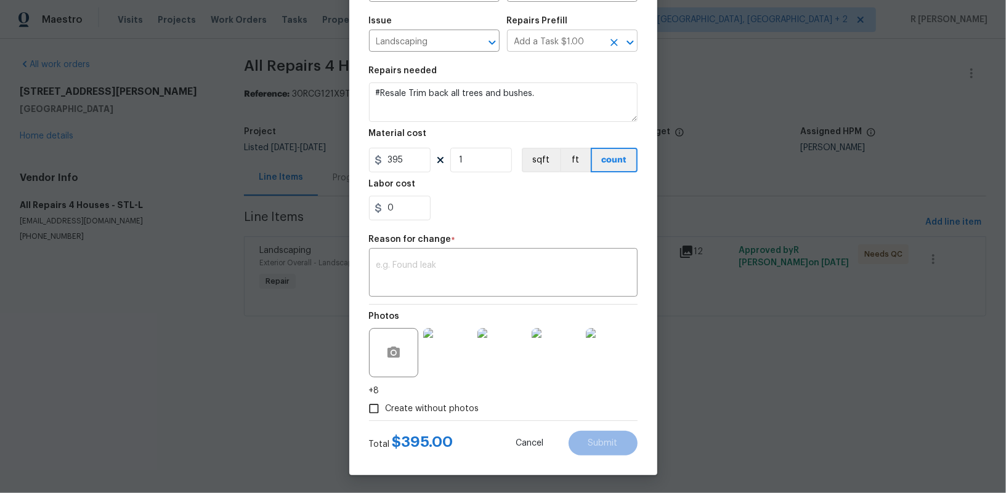
scroll to position [0, 0]
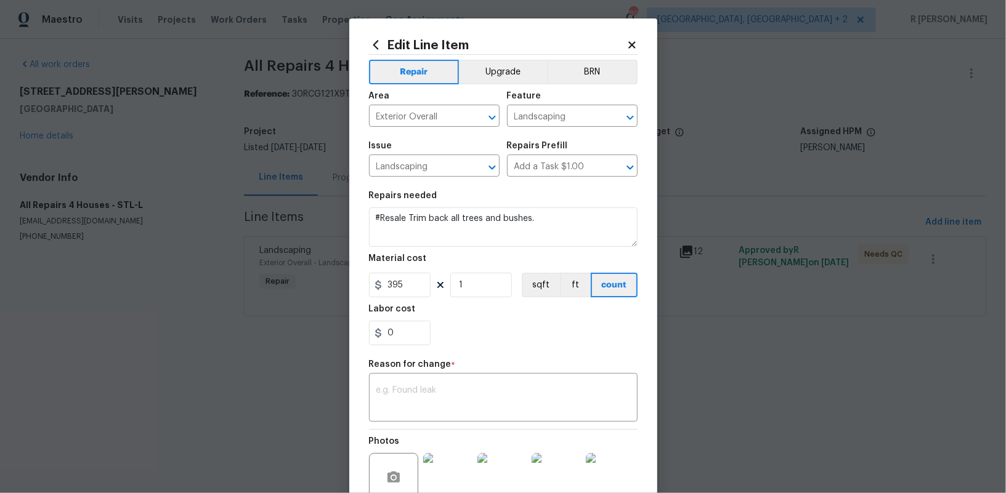
click at [642, 48] on div "Edit Line Item Repair Upgrade BRN Area Exterior Overall ​ Feature Landscaping ​…" at bounding box center [503, 309] width 308 height 582
click at [634, 47] on icon at bounding box center [631, 44] width 7 height 7
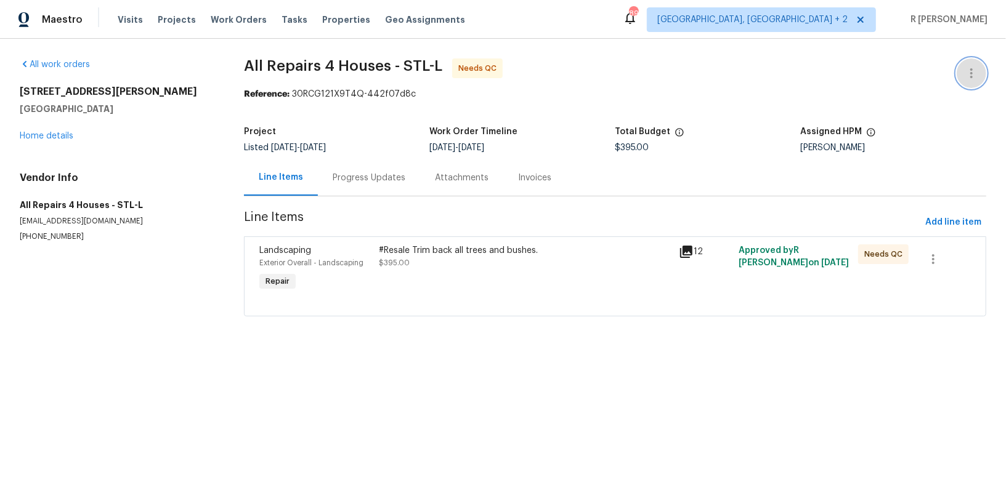
click at [969, 79] on icon "button" at bounding box center [971, 73] width 15 height 15
click at [926, 67] on li "Edit" at bounding box center [931, 73] width 133 height 20
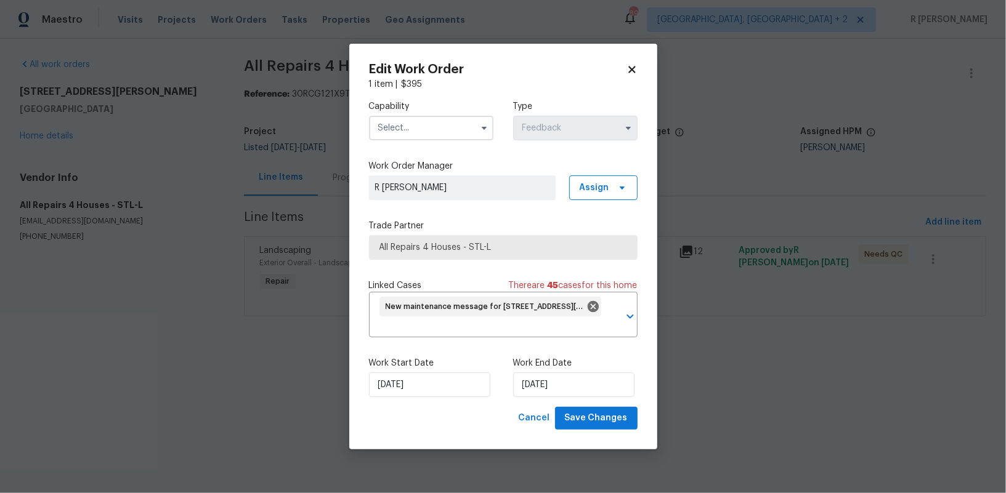
click at [425, 134] on input "text" at bounding box center [431, 128] width 124 height 25
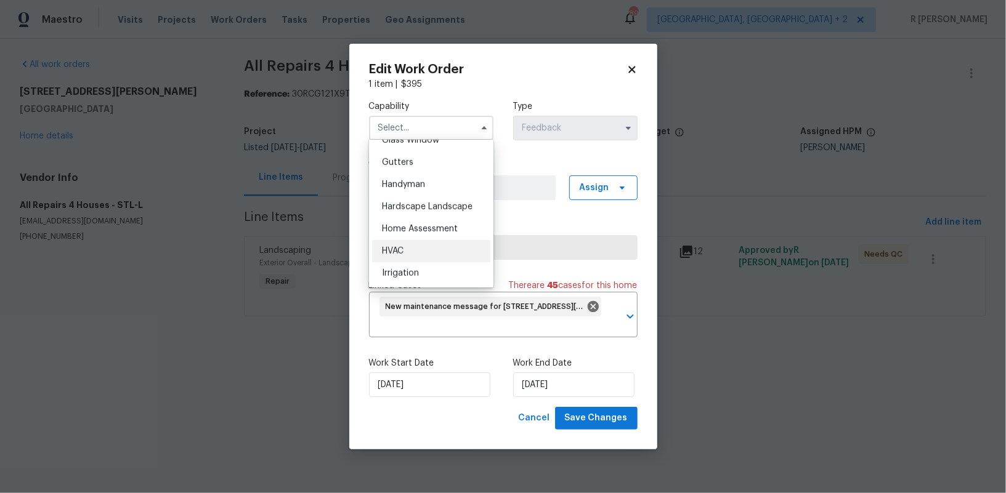
scroll to position [667, 0]
click at [416, 161] on span "Handyman" at bounding box center [403, 164] width 43 height 9
type input "Handyman"
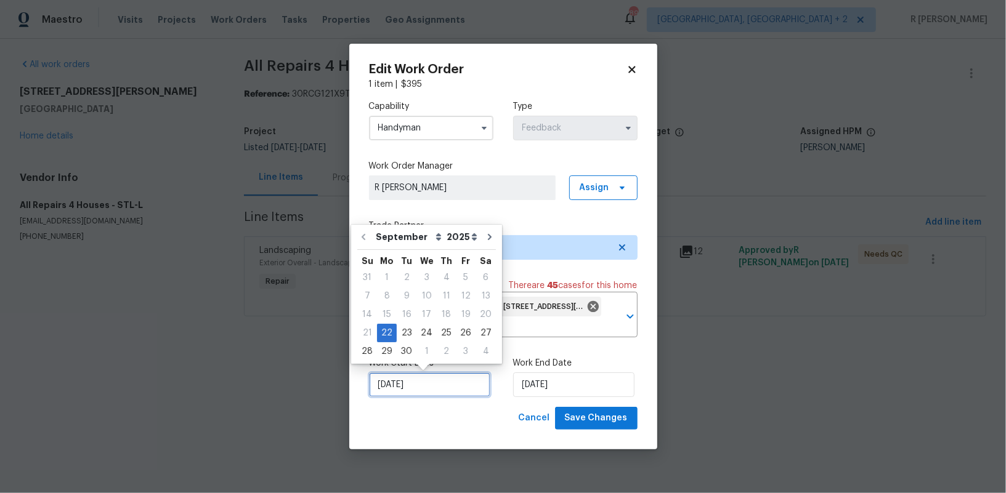
click at [402, 378] on input "22/09/2025" at bounding box center [429, 385] width 121 height 25
click at [403, 326] on div "23" at bounding box center [407, 333] width 20 height 17
type input "23/09/2025"
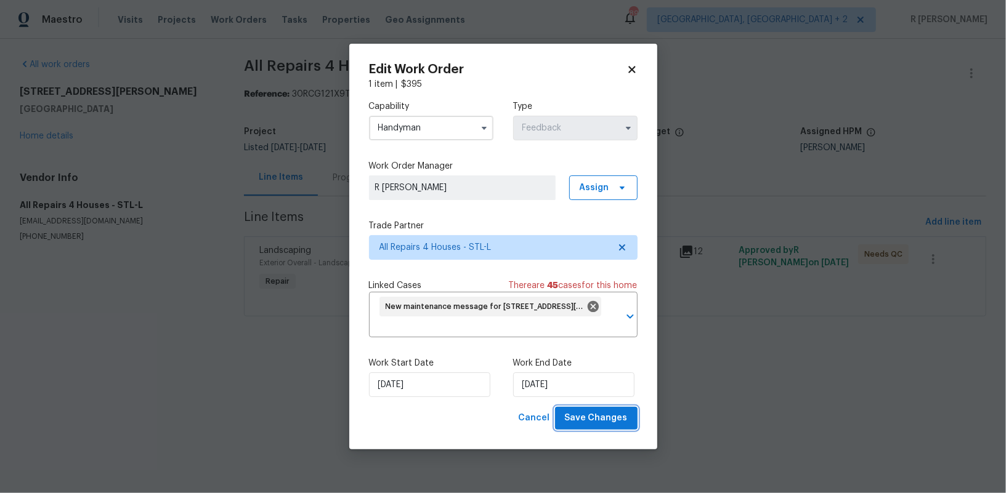
click at [586, 429] on button "Save Changes" at bounding box center [596, 418] width 83 height 23
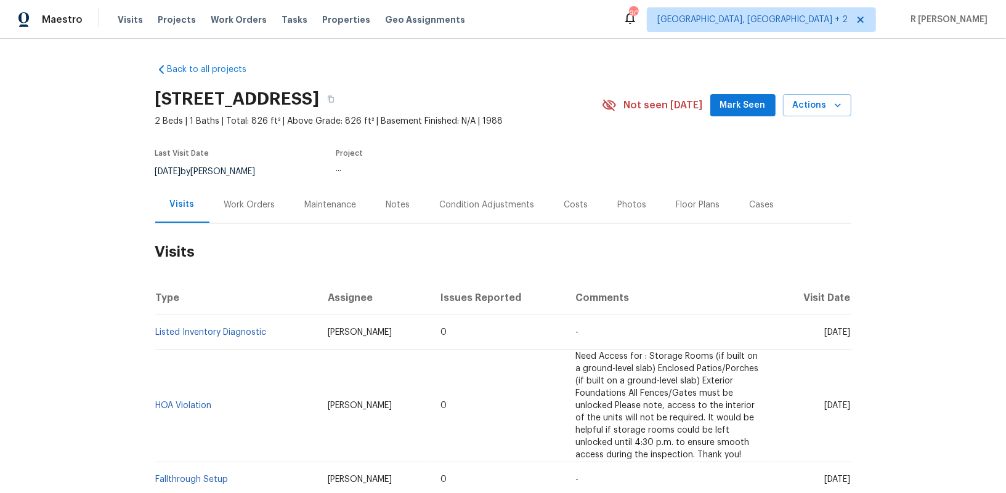
click at [255, 202] on div "Work Orders" at bounding box center [249, 205] width 51 height 12
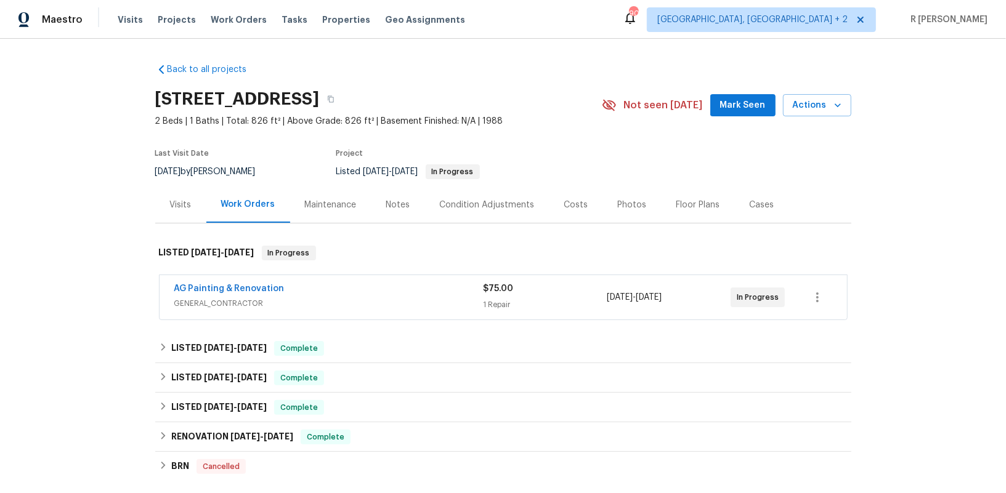
scroll to position [1, 0]
click at [243, 290] on link "AG Painting & Renovation" at bounding box center [229, 288] width 110 height 9
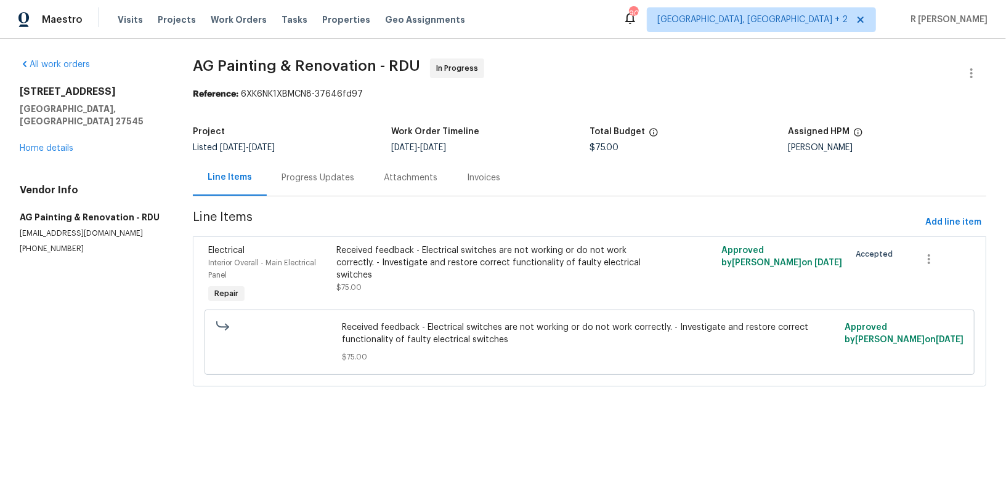
click at [302, 183] on div "Progress Updates" at bounding box center [318, 178] width 73 height 12
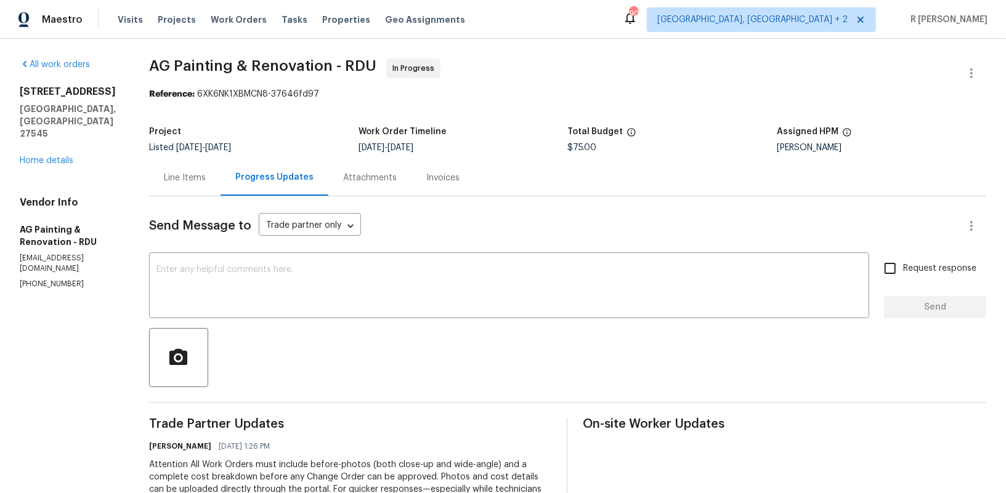
click at [217, 168] on div "Line Items" at bounding box center [184, 178] width 71 height 36
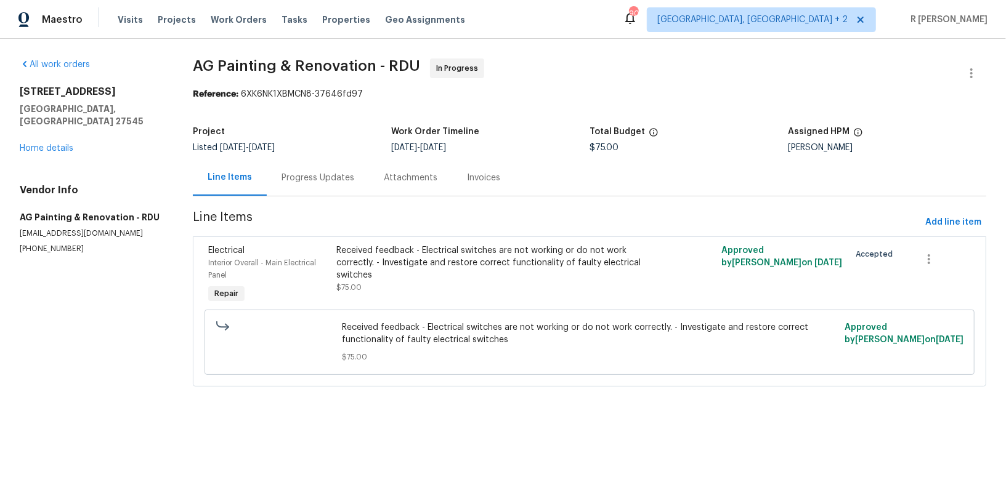
click at [313, 182] on div "Progress Updates" at bounding box center [318, 178] width 73 height 12
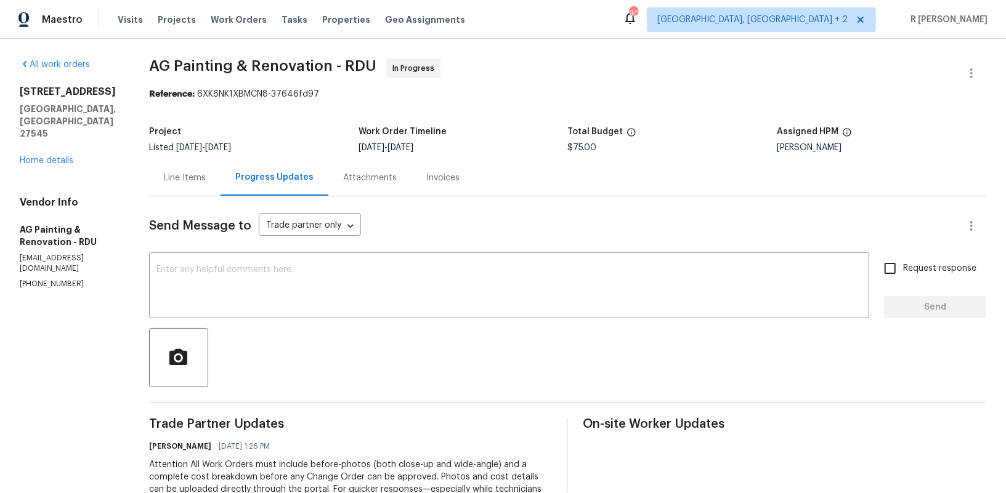
click at [221, 190] on div "Line Items" at bounding box center [184, 178] width 71 height 36
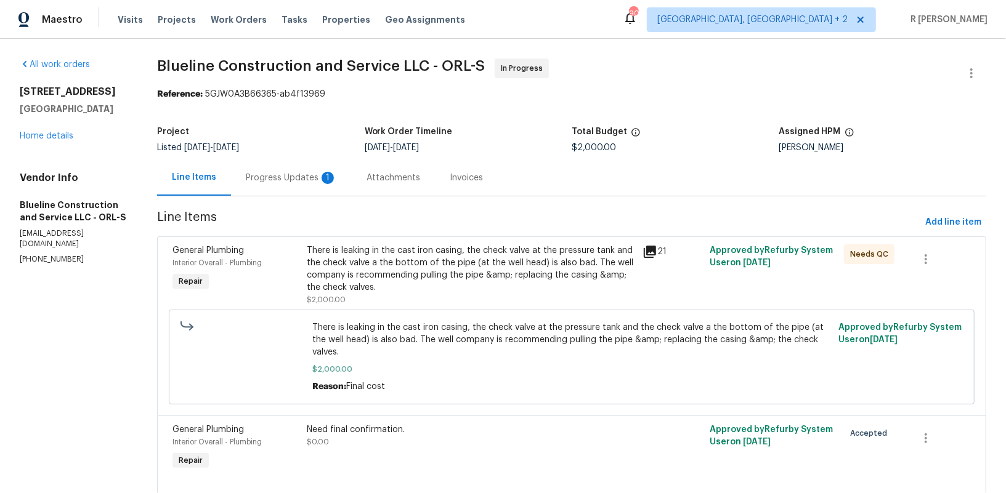
click at [294, 181] on div "Progress Updates 1" at bounding box center [291, 178] width 91 height 12
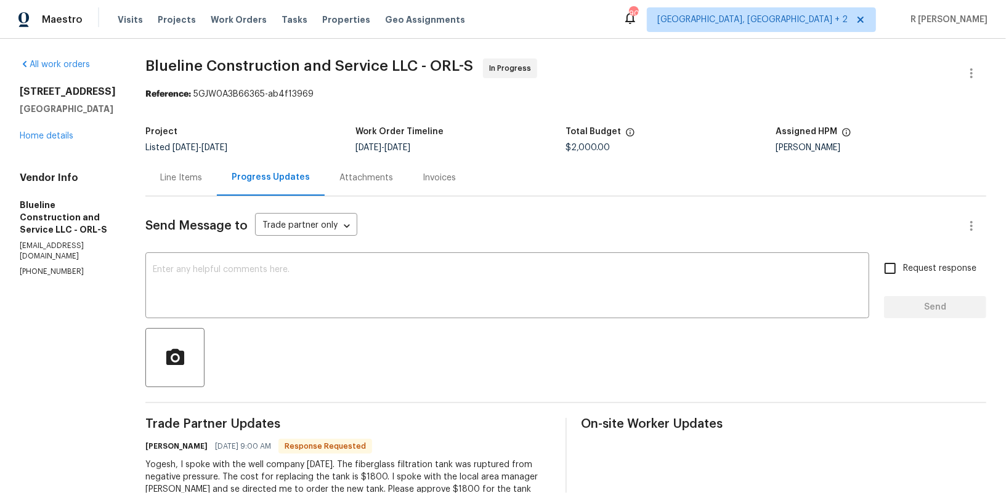
scroll to position [269, 0]
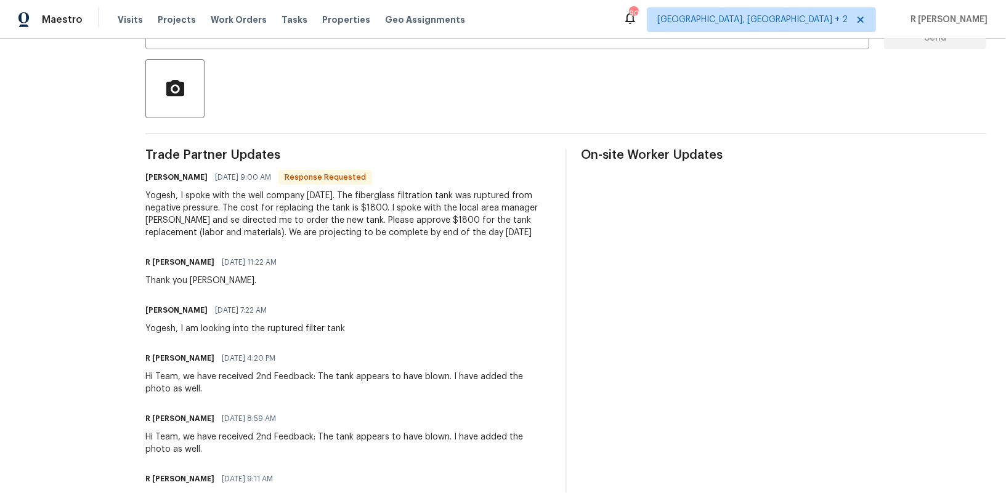
click at [273, 232] on div "Yogesh, I spoke with the well company [DATE]. The fiberglass filtration tank wa…" at bounding box center [347, 214] width 405 height 49
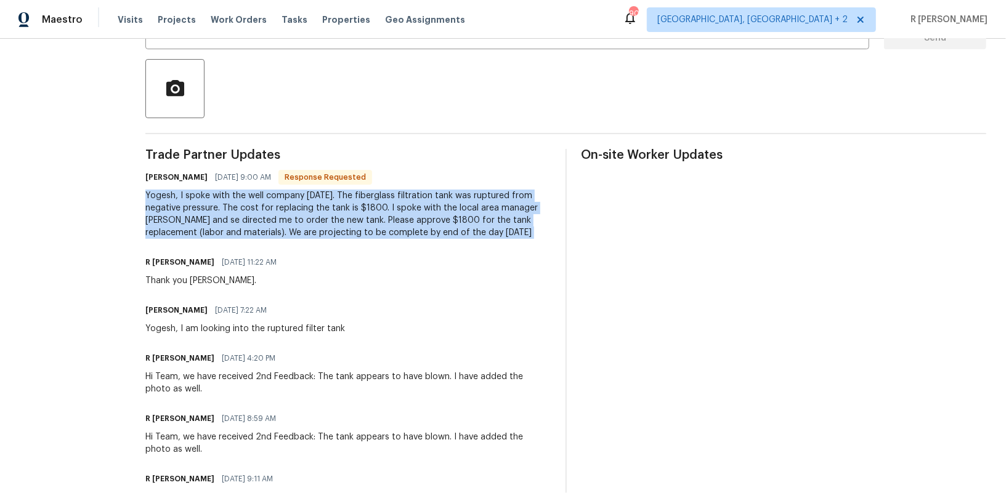
click at [273, 232] on div "Yogesh, I spoke with the well company [DATE]. The fiberglass filtration tank wa…" at bounding box center [347, 214] width 405 height 49
copy div "Yogesh, I spoke with the well company [DATE]. The fiberglass filtration tank wa…"
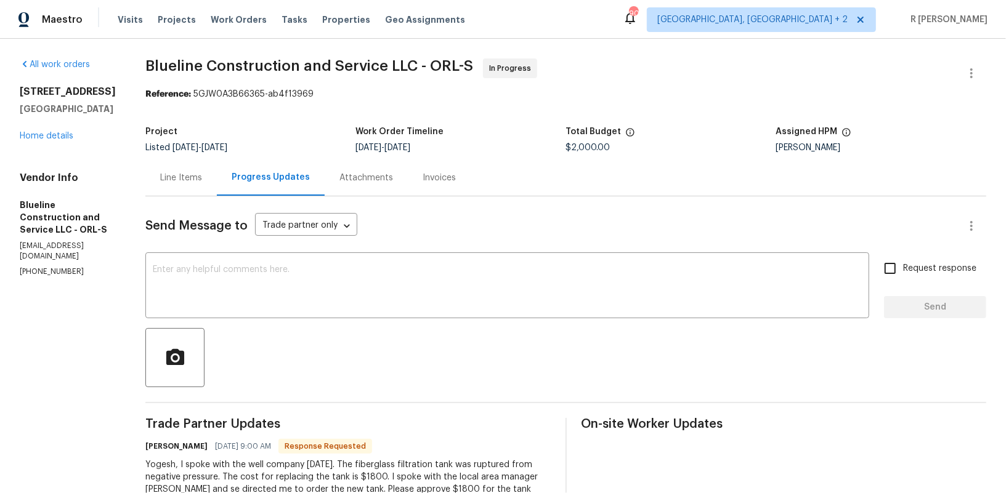
click at [243, 276] on textarea at bounding box center [507, 286] width 709 height 43
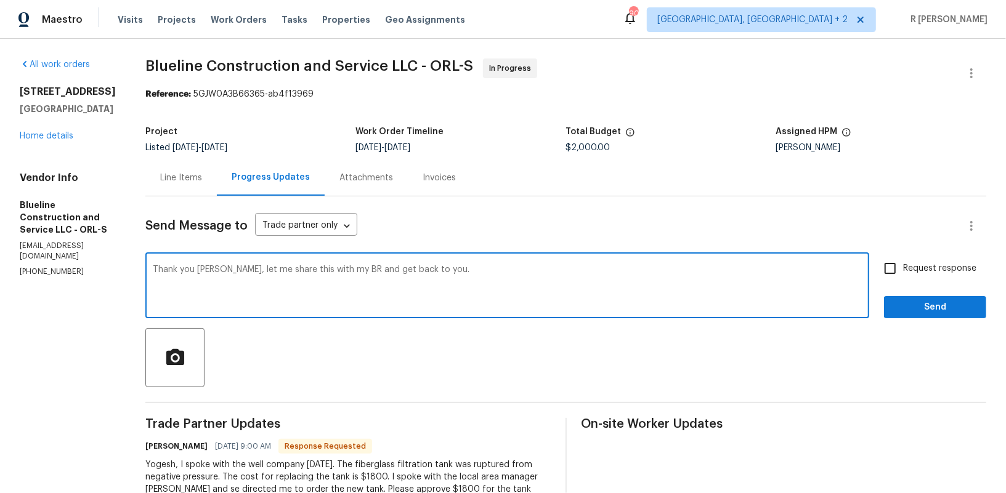
click at [478, 261] on div "Thank you Chris, let me share this with my BR and get back to you. x ​" at bounding box center [507, 287] width 724 height 63
type textarea "Thank you Chris, let me share this with my BR and get back to you asap. Thank y…"
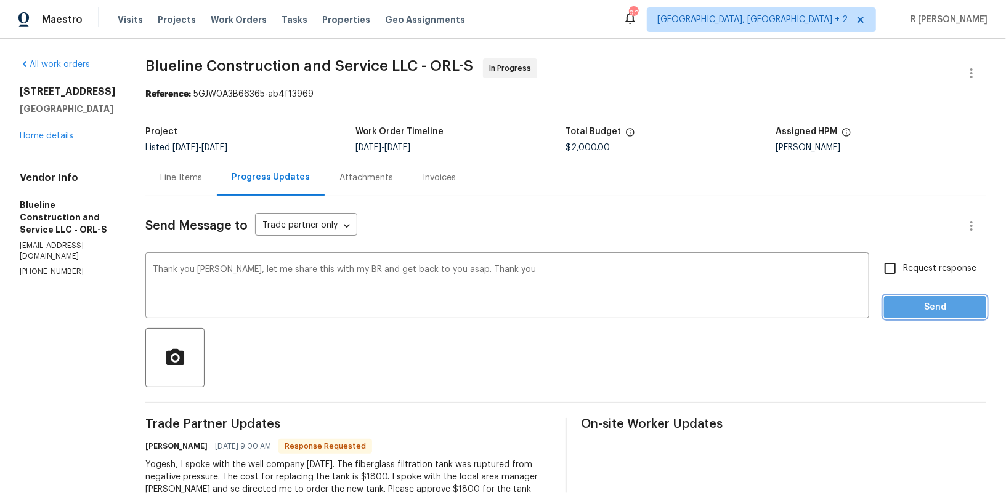
click at [918, 302] on span "Send" at bounding box center [935, 307] width 83 height 15
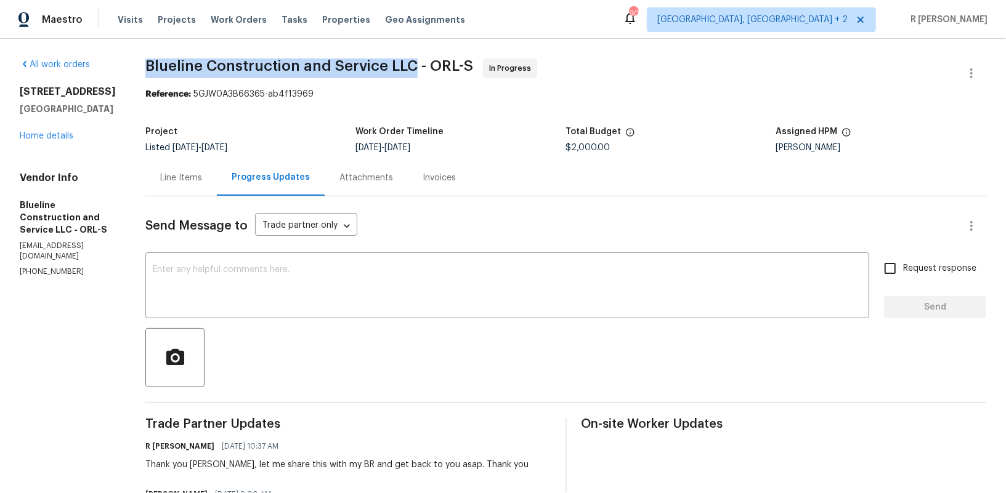
drag, startPoint x: 434, startPoint y: 64, endPoint x: 169, endPoint y: 65, distance: 264.9
click at [169, 65] on span "Blueline Construction and Service LLC - ORL-S" at bounding box center [309, 66] width 328 height 15
click at [62, 134] on link "Home details" at bounding box center [47, 136] width 54 height 9
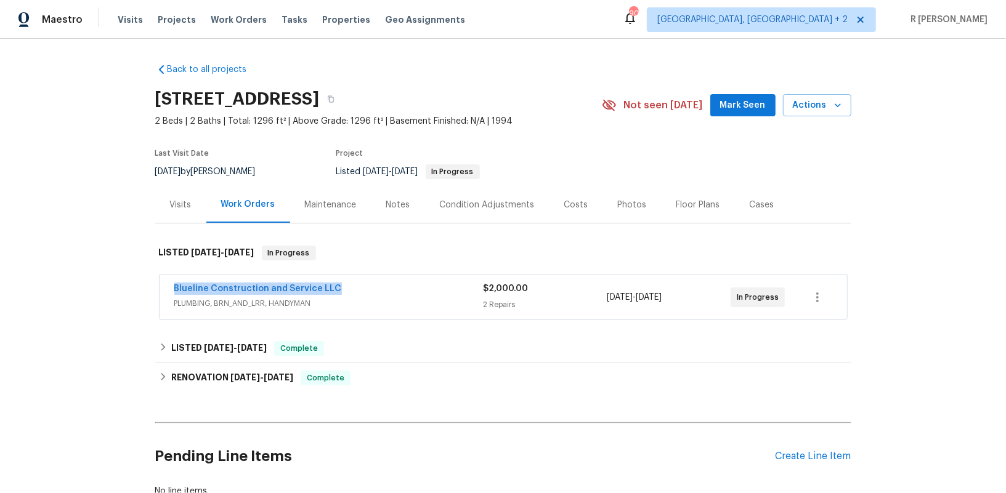
drag, startPoint x: 350, startPoint y: 288, endPoint x: 90, endPoint y: 288, distance: 260.6
click at [90, 288] on div "Back to all projects 7655 SW 80th Pl, Ocala, FL 34476 2 Beds | 2 Baths | Total:…" at bounding box center [503, 266] width 1006 height 455
copy link "Blueline Construction and Service LLC"
click at [260, 291] on link "Blueline Construction and Service LLC" at bounding box center [258, 289] width 168 height 9
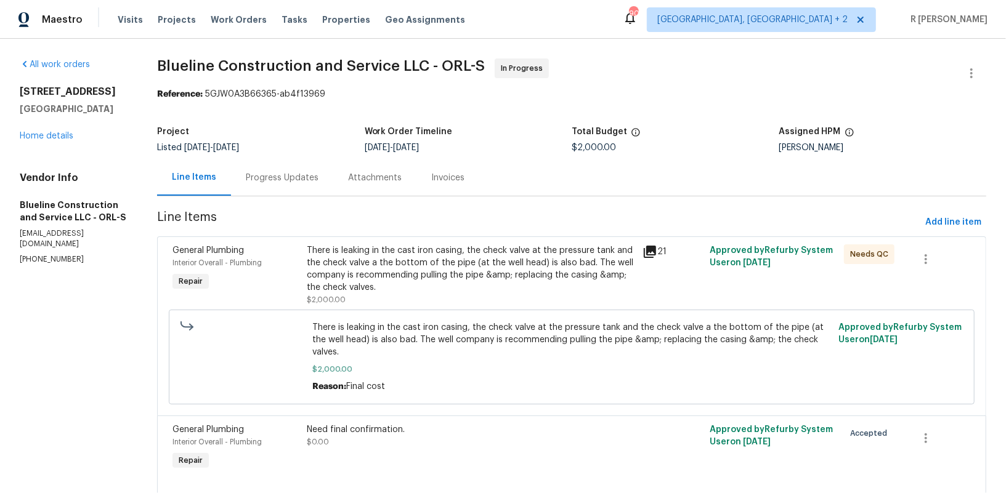
click at [302, 187] on div "Progress Updates" at bounding box center [282, 178] width 102 height 36
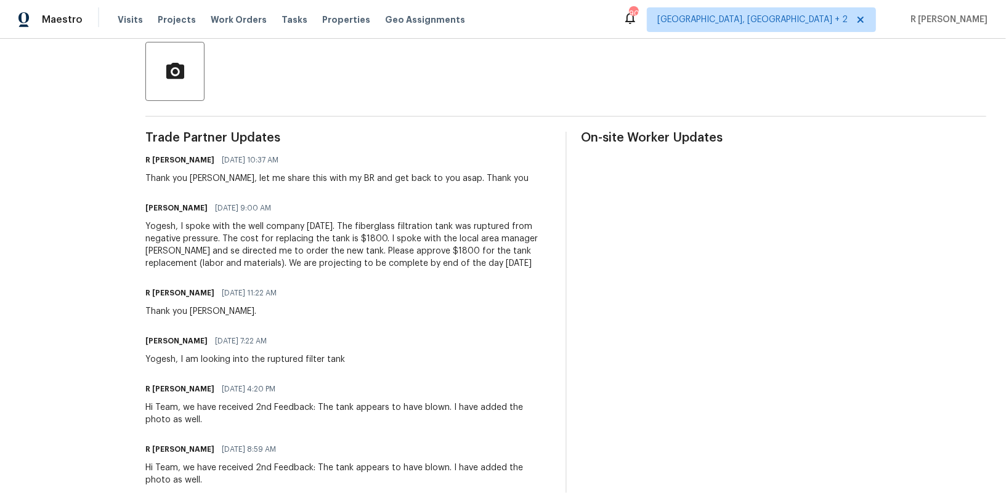
scroll to position [312, 0]
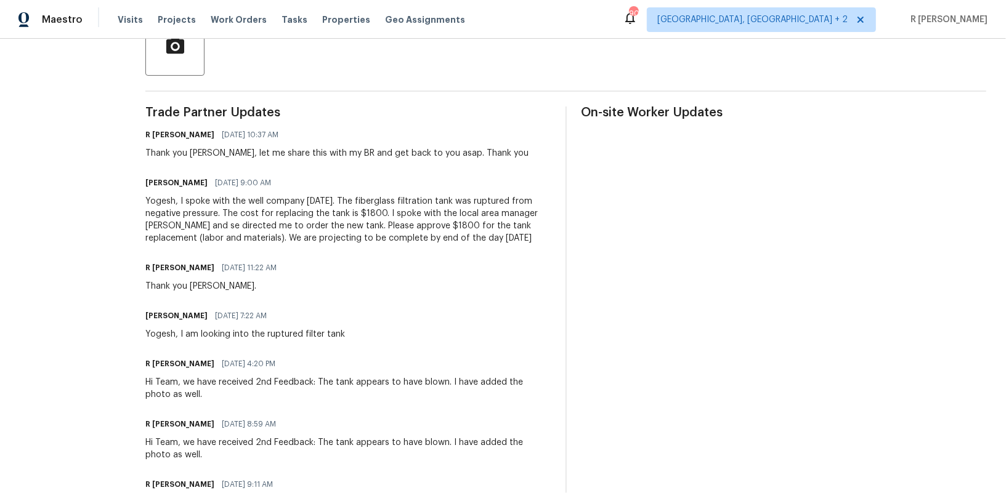
click at [336, 219] on div "Yogesh, I spoke with the well company today. The fiberglass filtration tank was…" at bounding box center [347, 219] width 405 height 49
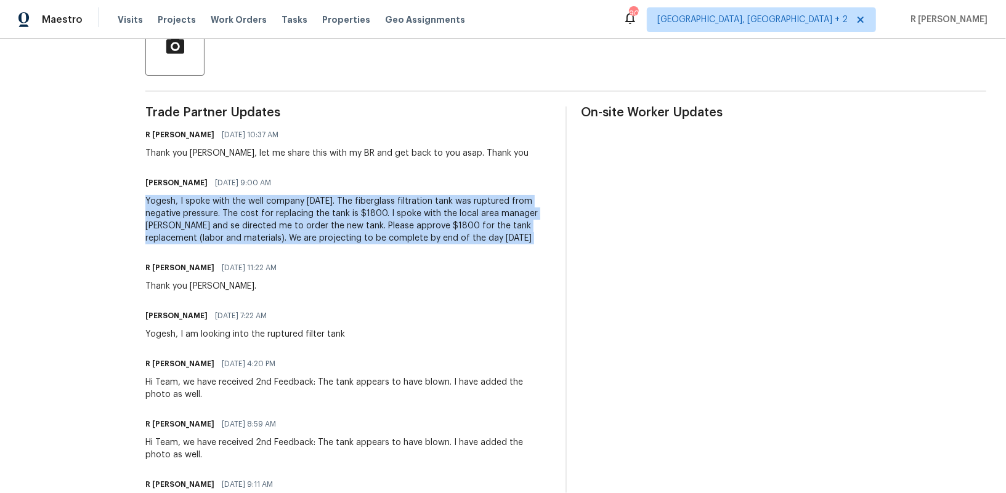
click at [336, 219] on div "Yogesh, I spoke with the well company today. The fiberglass filtration tank was…" at bounding box center [347, 219] width 405 height 49
copy div "Yogesh, I spoke with the well company today. The fiberglass filtration tank was…"
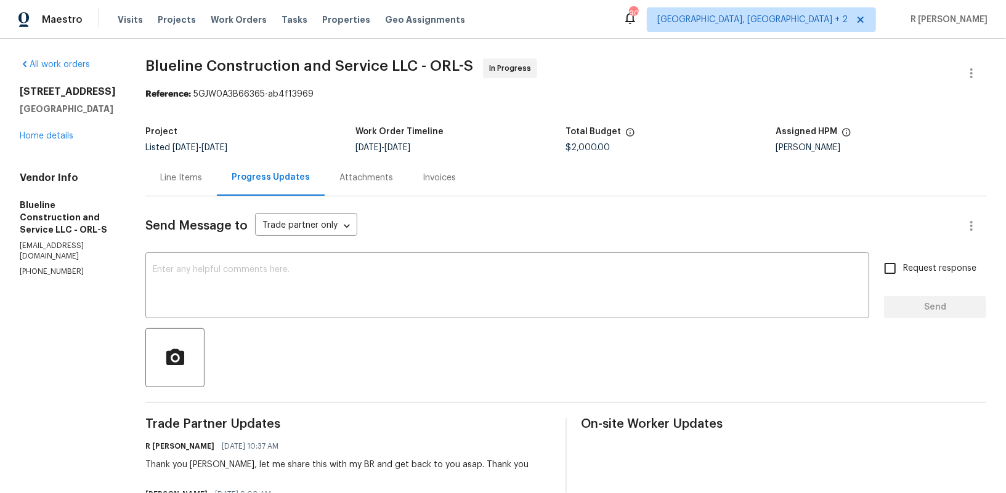
click at [190, 172] on div "Line Items" at bounding box center [181, 178] width 42 height 12
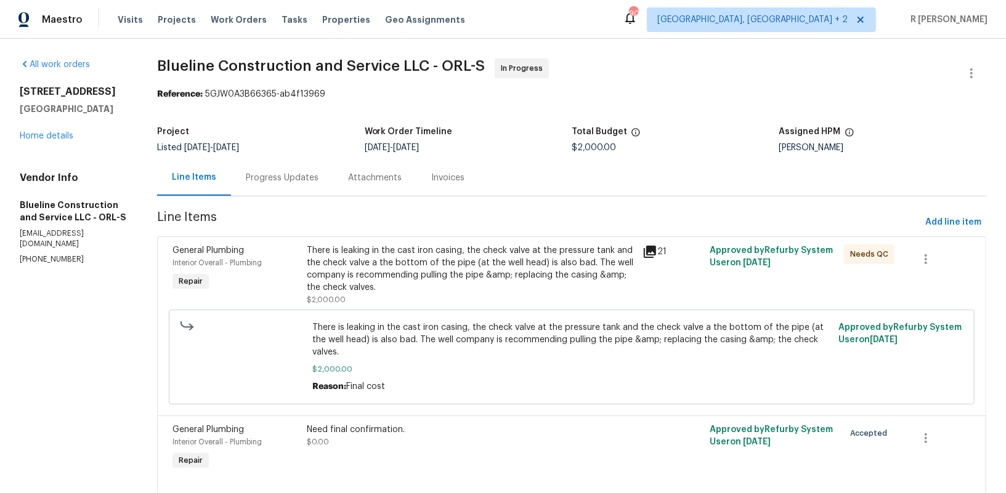
click at [297, 182] on div "Progress Updates" at bounding box center [282, 178] width 73 height 12
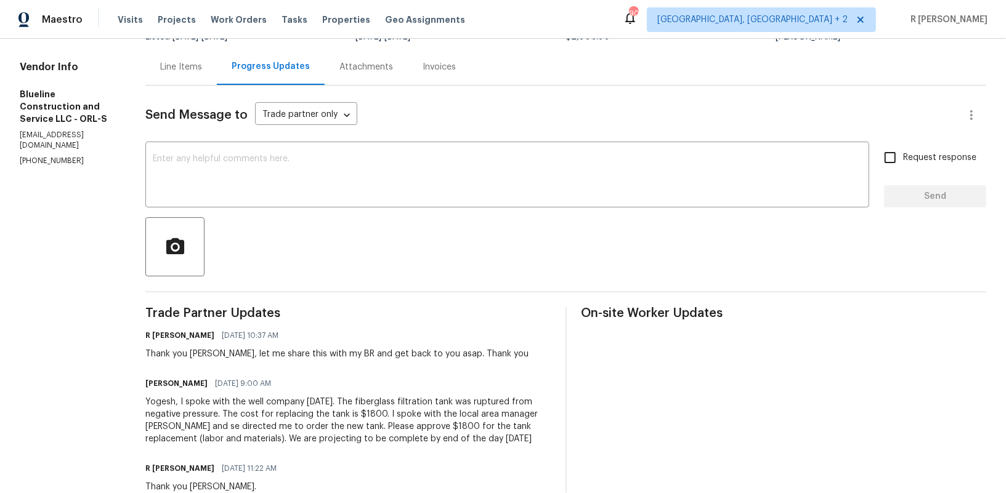
scroll to position [229, 0]
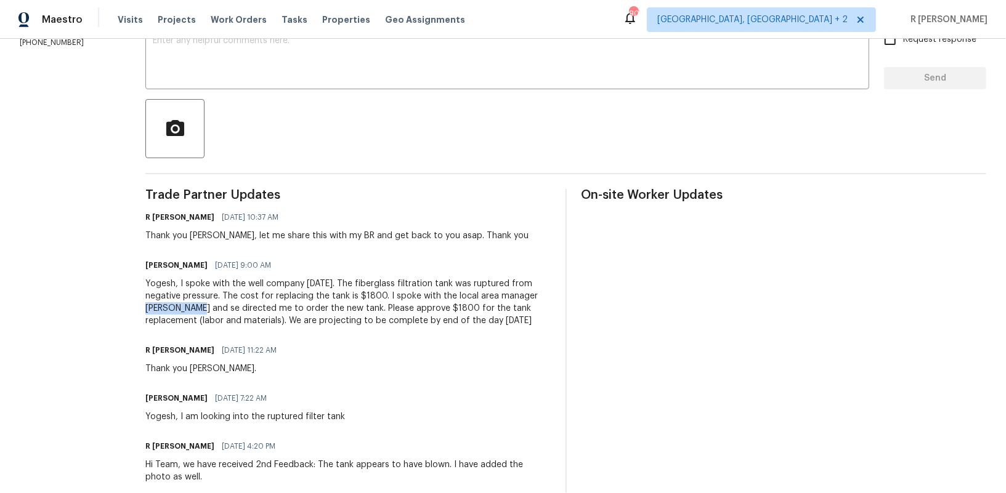
drag, startPoint x: 223, startPoint y: 311, endPoint x: 169, endPoint y: 313, distance: 54.2
click at [169, 313] on div "Yogesh, I spoke with the well company today. The fiberglass filtration tank was…" at bounding box center [347, 302] width 405 height 49
copy div "Josh Devinney"
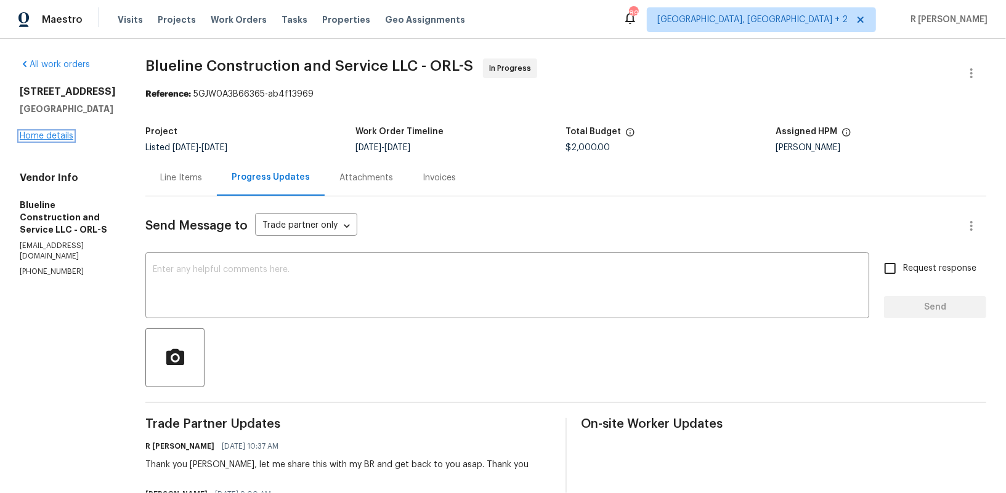
click at [55, 136] on link "Home details" at bounding box center [47, 136] width 54 height 9
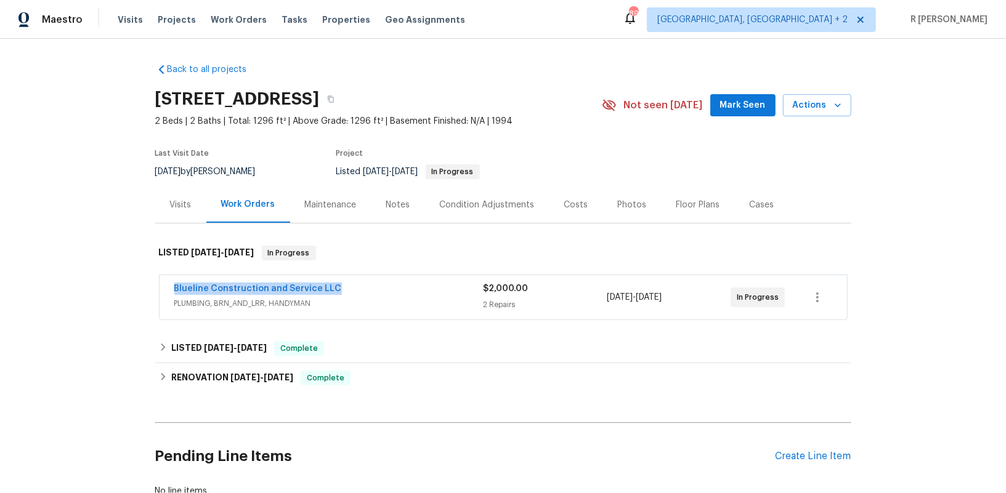
drag, startPoint x: 341, startPoint y: 290, endPoint x: 162, endPoint y: 284, distance: 179.4
click at [162, 284] on div "Blueline Construction and Service LLC PLUMBING, BRN_AND_LRR, HANDYMAN $2,000.00…" at bounding box center [503, 297] width 687 height 44
copy link "Blueline Construction and Service LLC"
click at [356, 285] on div "Blueline Construction and Service LLC" at bounding box center [328, 290] width 309 height 15
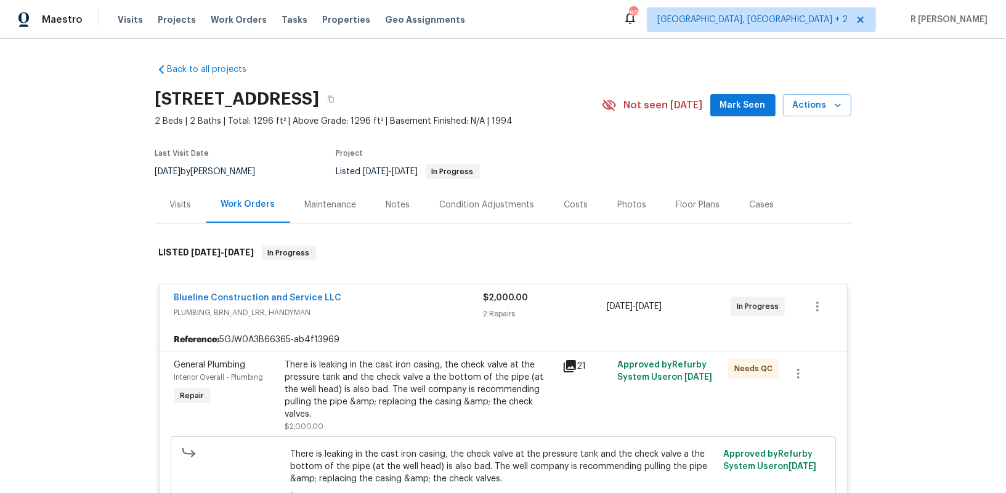
click at [390, 382] on div "There is leaking in the cast iron casing, the check valve at the pressure tank …" at bounding box center [420, 390] width 270 height 62
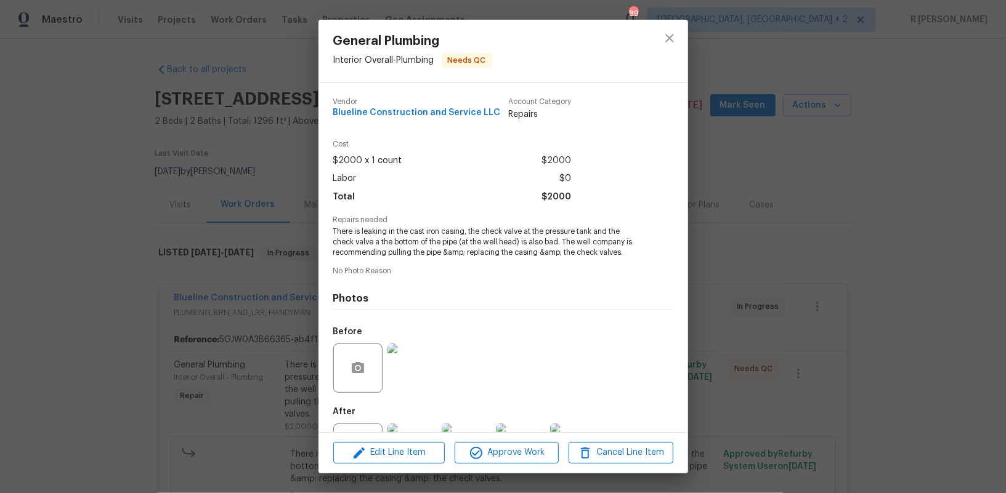
click at [461, 248] on span "There is leaking in the cast iron casing, the check valve at the pressure tank …" at bounding box center [486, 242] width 306 height 31
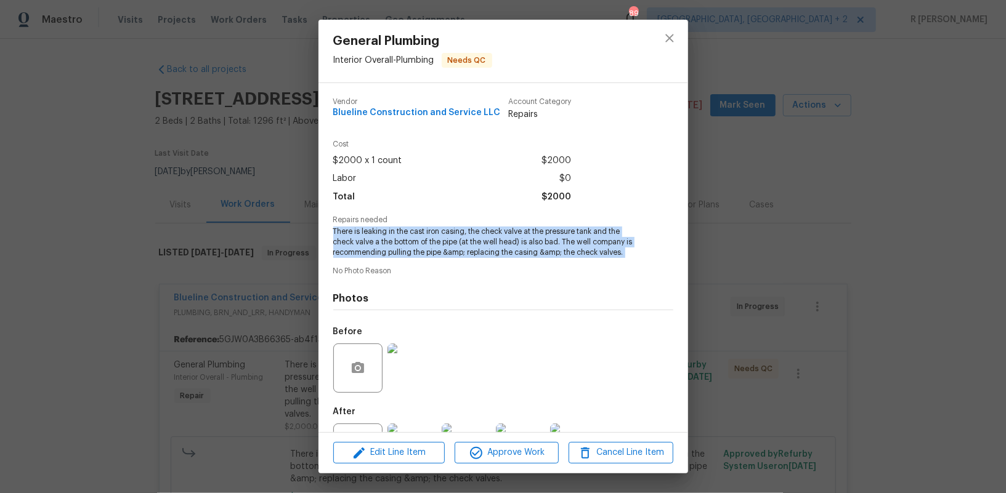
click at [461, 248] on span "There is leaking in the cast iron casing, the check valve at the pressure tank …" at bounding box center [486, 242] width 306 height 31
copy span "There is leaking in the cast iron casing, the check valve at the pressure tank …"
click at [671, 39] on icon "close" at bounding box center [669, 38] width 8 height 8
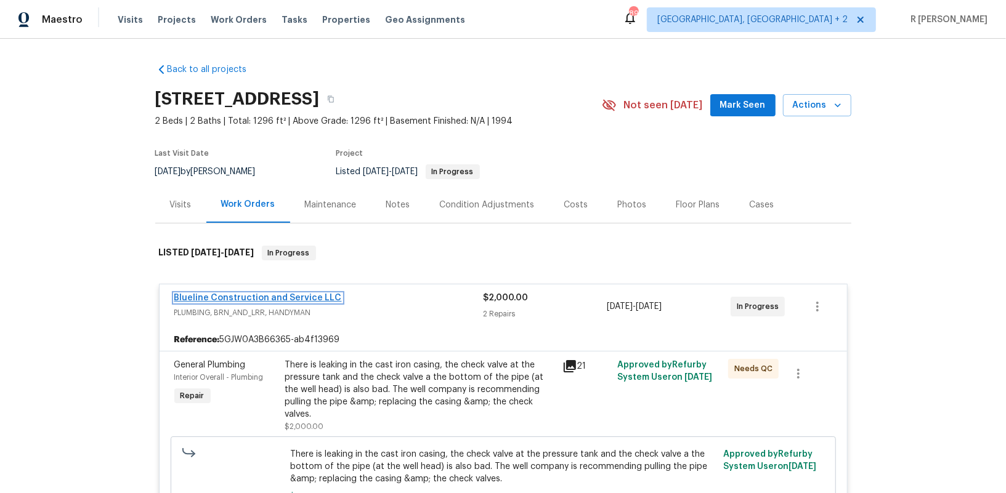
click at [211, 298] on link "Blueline Construction and Service LLC" at bounding box center [258, 298] width 168 height 9
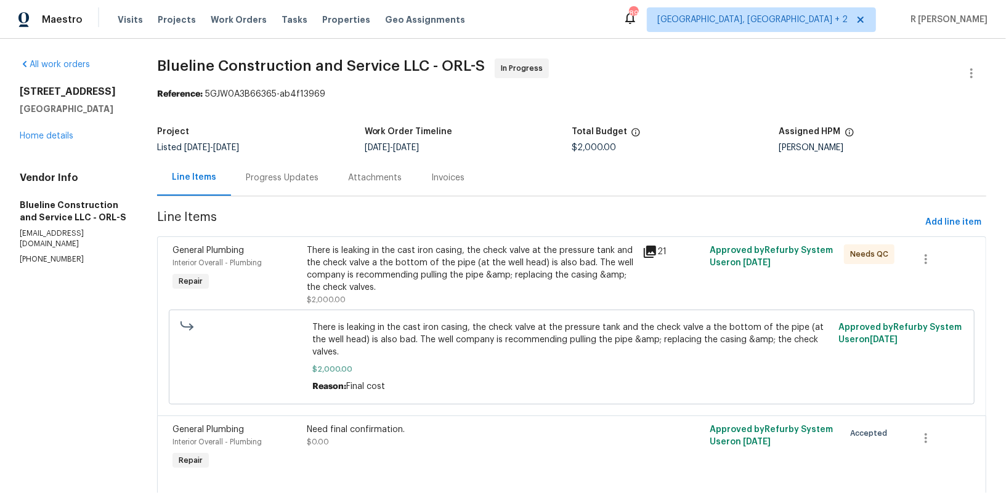
click at [294, 191] on div "Progress Updates" at bounding box center [282, 178] width 102 height 36
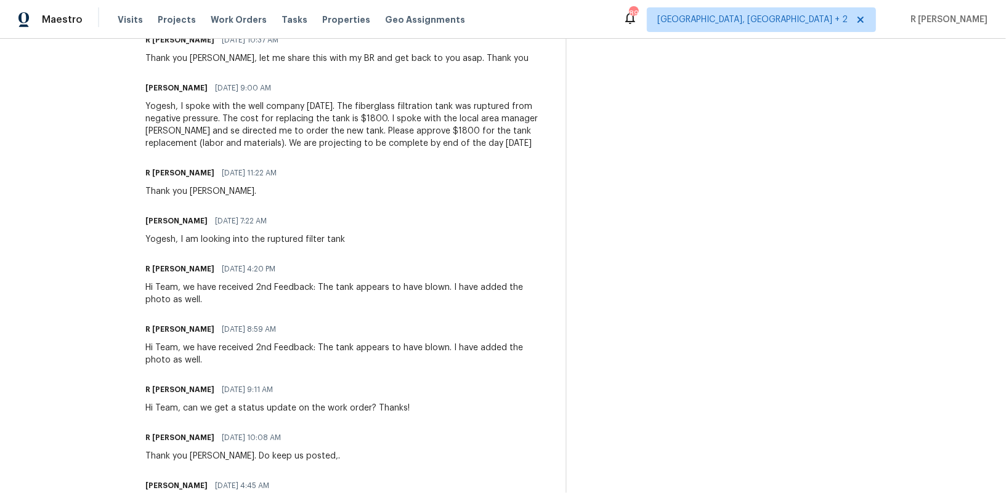
scroll to position [422, 0]
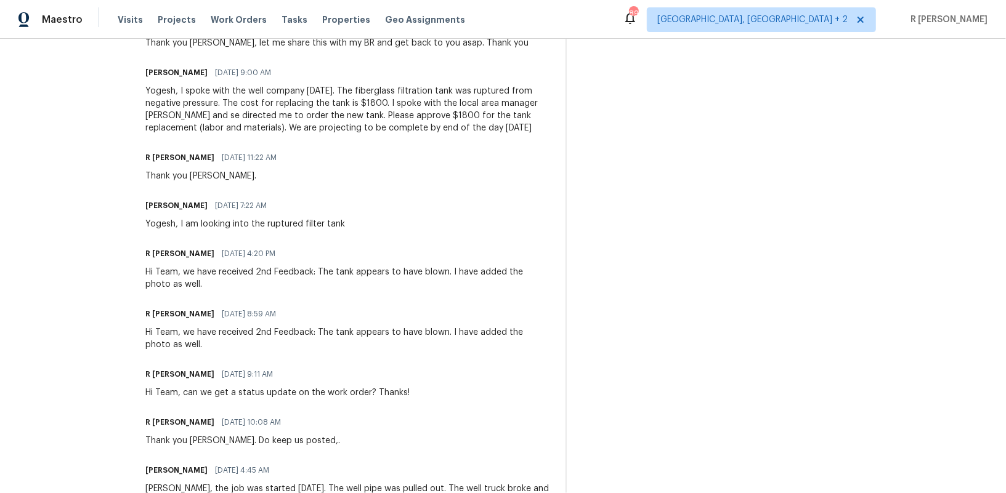
click at [350, 111] on div "Yogesh, I spoke with the well company today. The fiberglass filtration tank was…" at bounding box center [347, 109] width 405 height 49
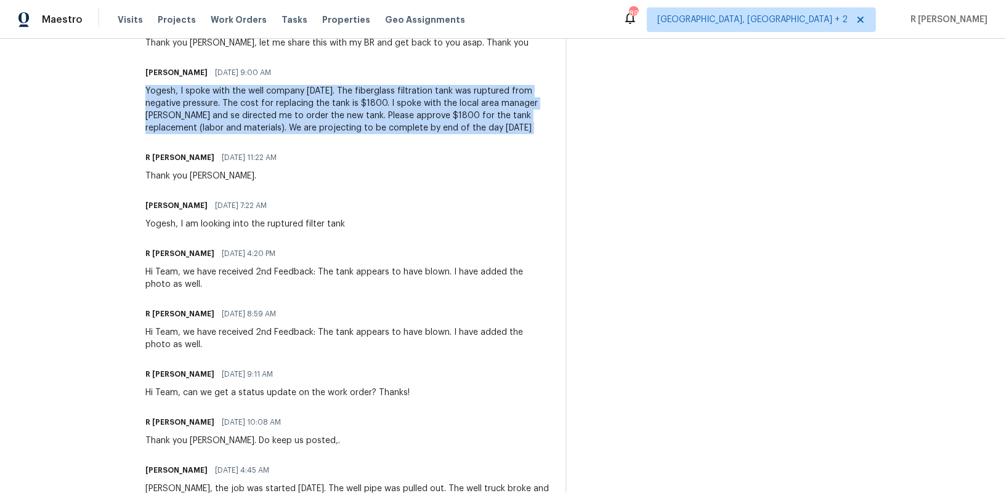
click at [350, 111] on div "Yogesh, I spoke with the well company today. The fiberglass filtration tank was…" at bounding box center [347, 109] width 405 height 49
copy div "Yogesh, I spoke with the well company today. The fiberglass filtration tank was…"
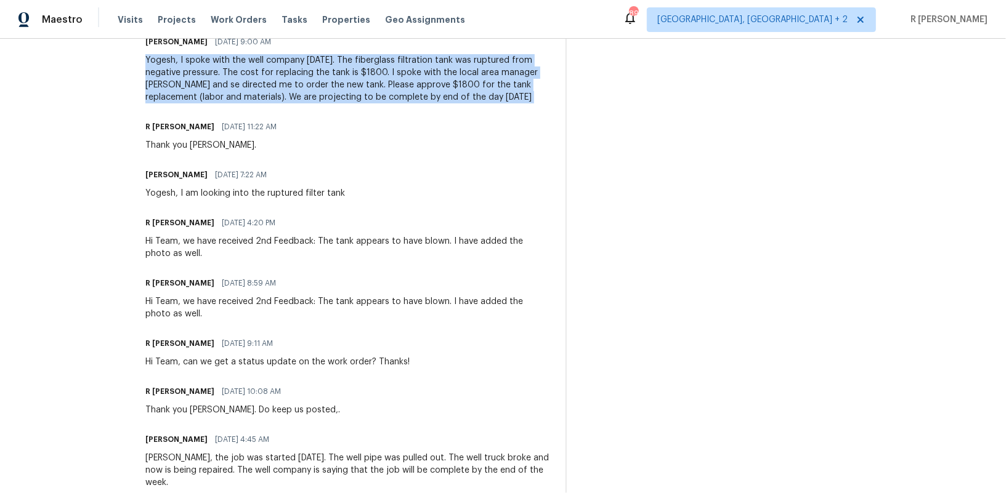
scroll to position [441, 0]
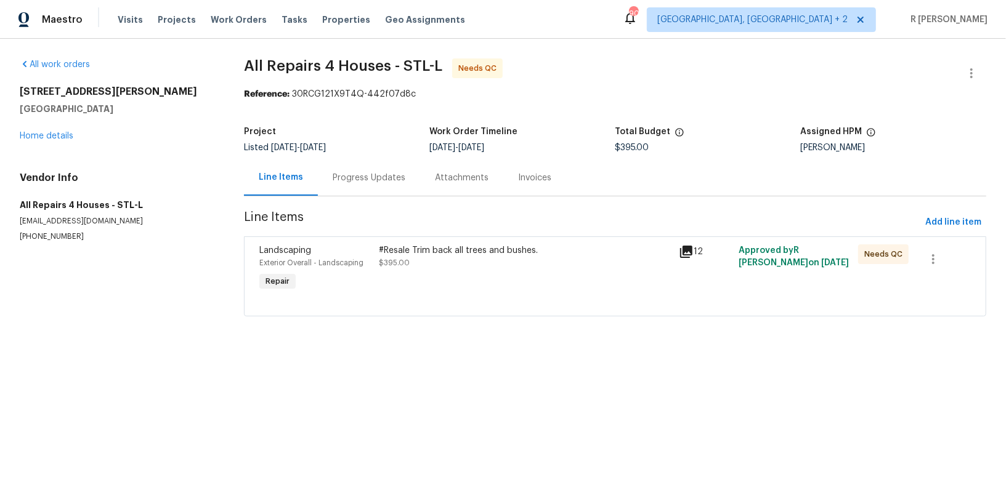
click at [439, 254] on div "#Resale Trim back all trees and bushes." at bounding box center [525, 251] width 292 height 12
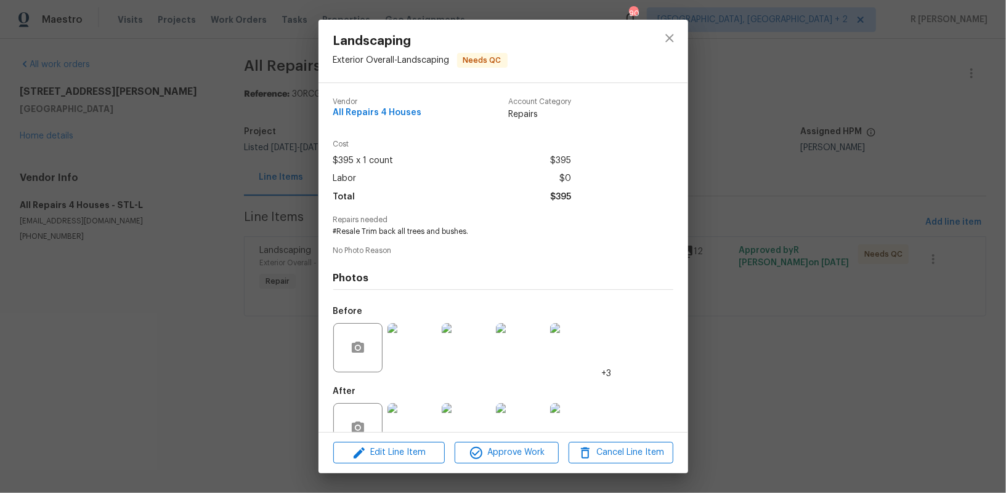
scroll to position [33, 0]
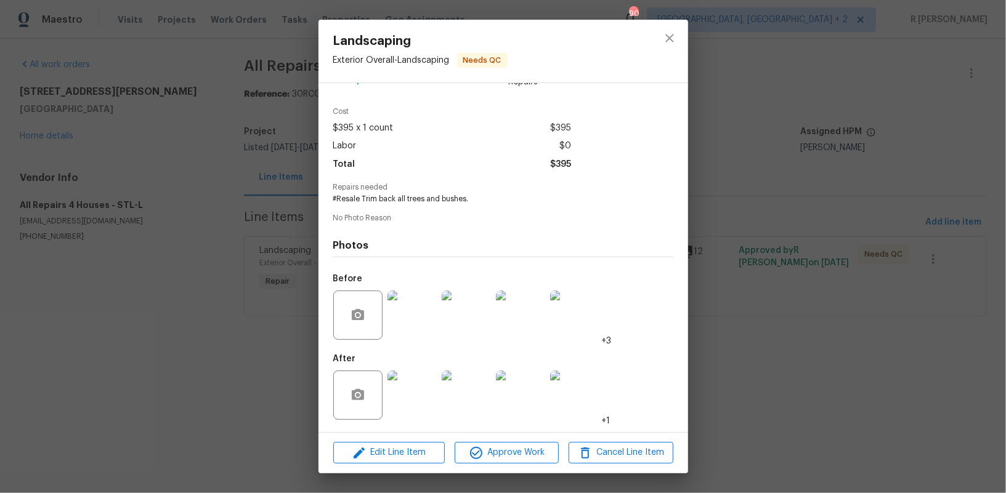
click at [416, 399] on img at bounding box center [411, 395] width 49 height 49
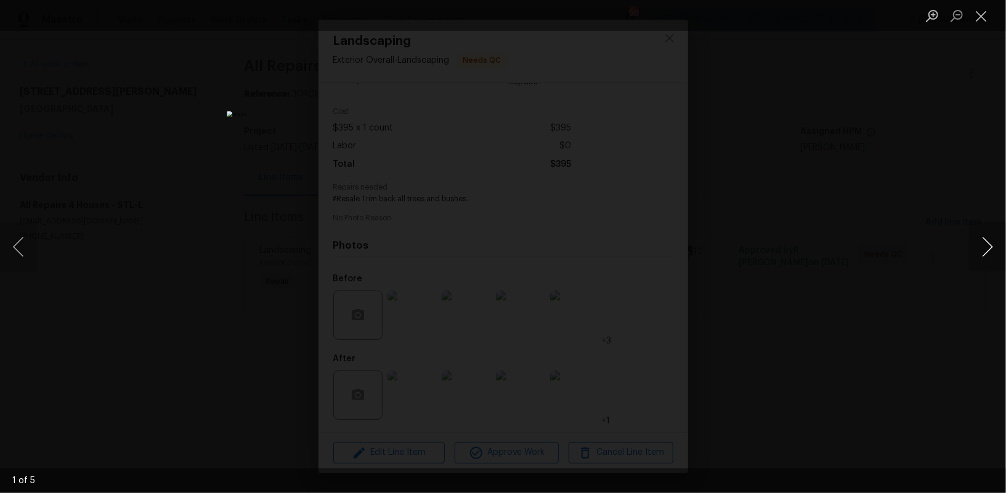
click at [987, 245] on button "Next image" at bounding box center [987, 246] width 37 height 49
click at [998, 11] on ul "Lightbox" at bounding box center [963, 15] width 86 height 31
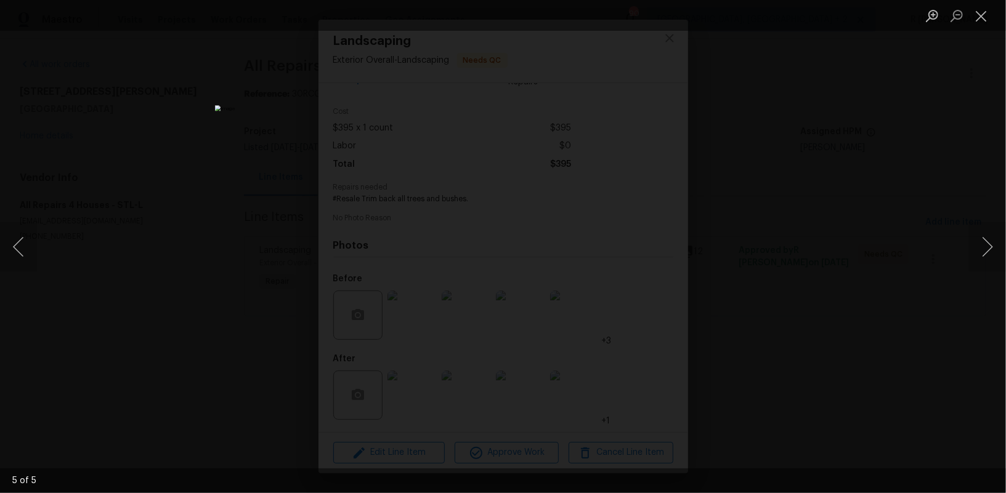
click at [998, 14] on ul "Lightbox" at bounding box center [963, 15] width 86 height 31
click at [991, 14] on button "Close lightbox" at bounding box center [981, 16] width 25 height 22
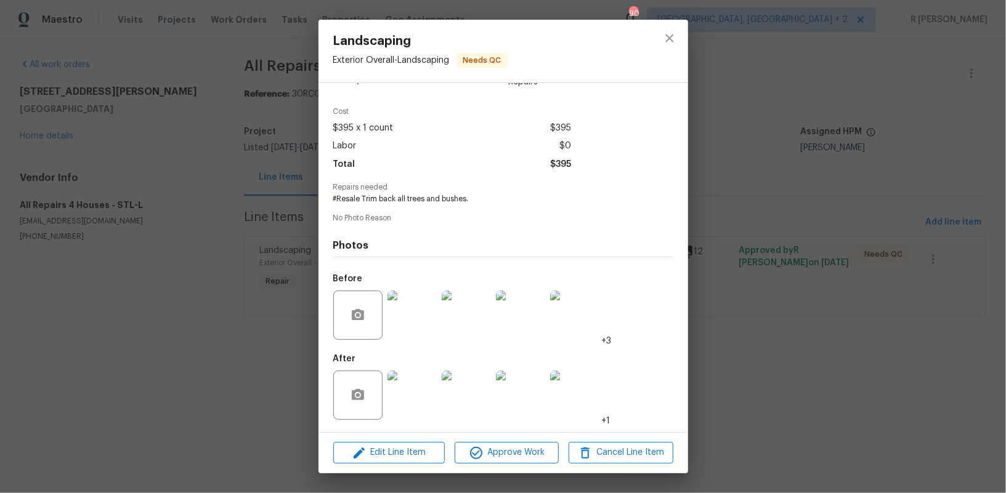
click at [519, 440] on div "Edit Line Item Approve Work Cancel Line Item" at bounding box center [503, 452] width 370 height 41
click at [502, 464] on div "Edit Line Item Approve Work Cancel Line Item" at bounding box center [503, 452] width 370 height 41
click at [500, 454] on span "Approve Work" at bounding box center [506, 452] width 97 height 15
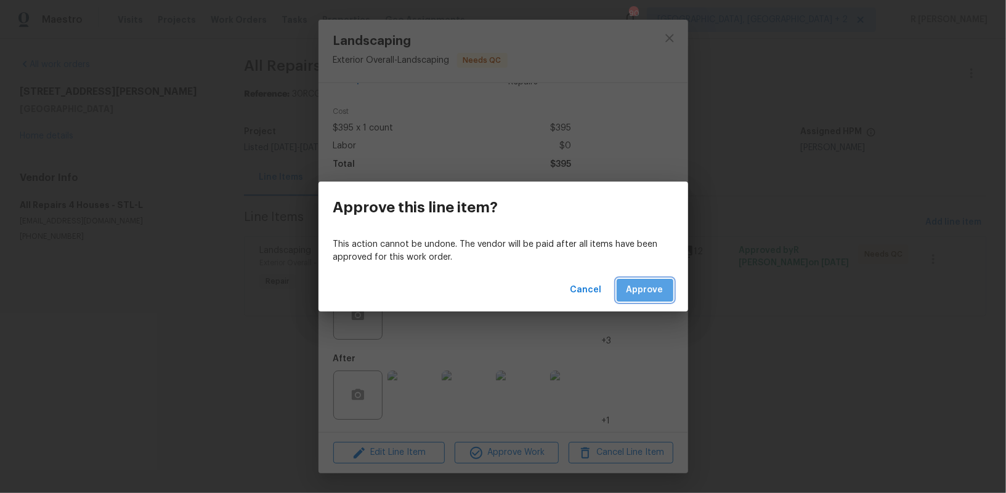
click at [654, 290] on span "Approve" at bounding box center [644, 290] width 37 height 15
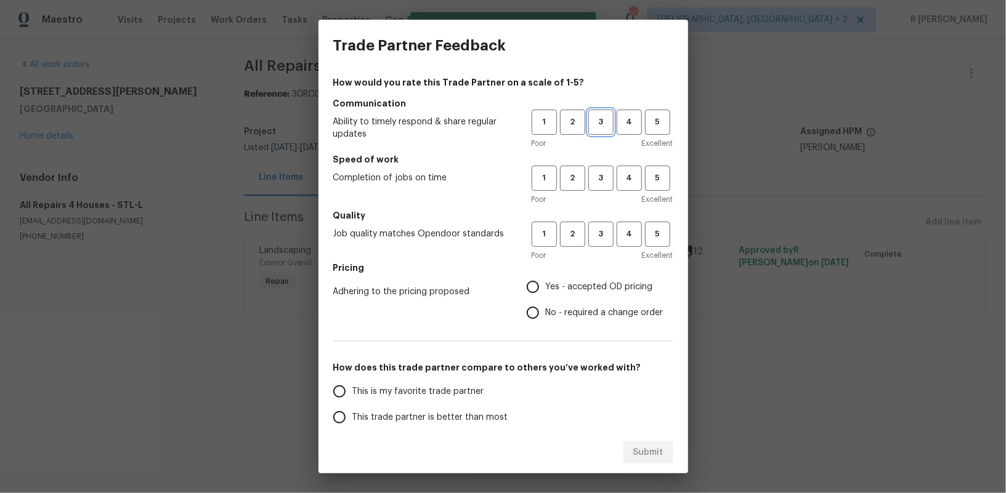
click at [597, 126] on span "3" at bounding box center [600, 122] width 23 height 14
click at [588, 190] on div "1 2 3 4 5" at bounding box center [603, 178] width 142 height 25
click at [609, 178] on span "3" at bounding box center [600, 178] width 23 height 14
click at [602, 234] on span "3" at bounding box center [600, 234] width 23 height 14
click at [570, 280] on label "Yes - accepted OD pricing" at bounding box center [592, 287] width 144 height 26
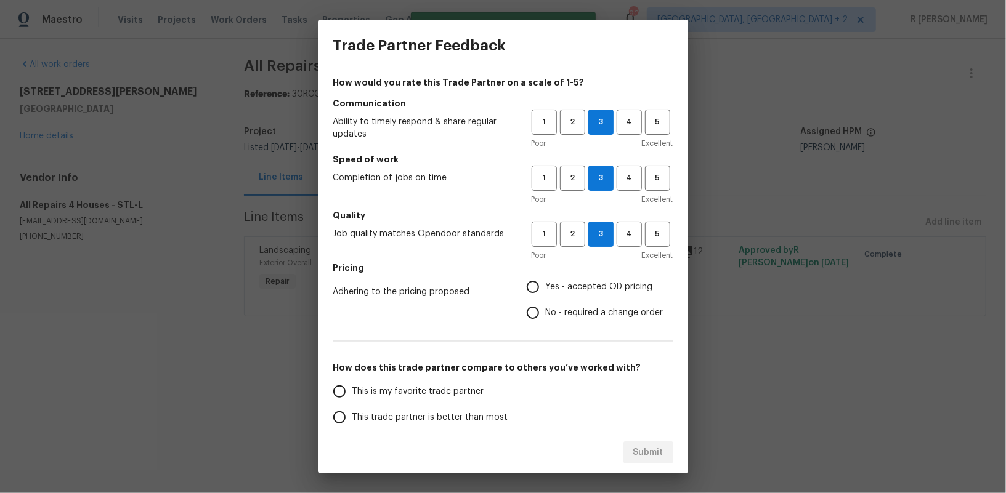
click at [546, 280] on input "Yes - accepted OD pricing" at bounding box center [533, 287] width 26 height 26
radio input "true"
click at [472, 418] on span "This trade partner is better than most" at bounding box center [430, 417] width 156 height 13
click at [352, 418] on input "This trade partner is better than most" at bounding box center [339, 418] width 26 height 26
click at [656, 453] on span "Submit" at bounding box center [648, 452] width 30 height 15
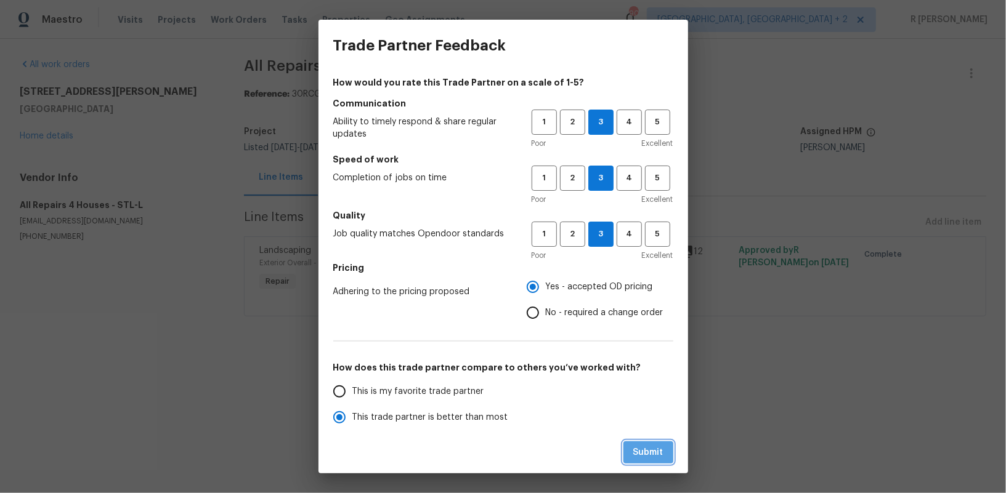
radio input "true"
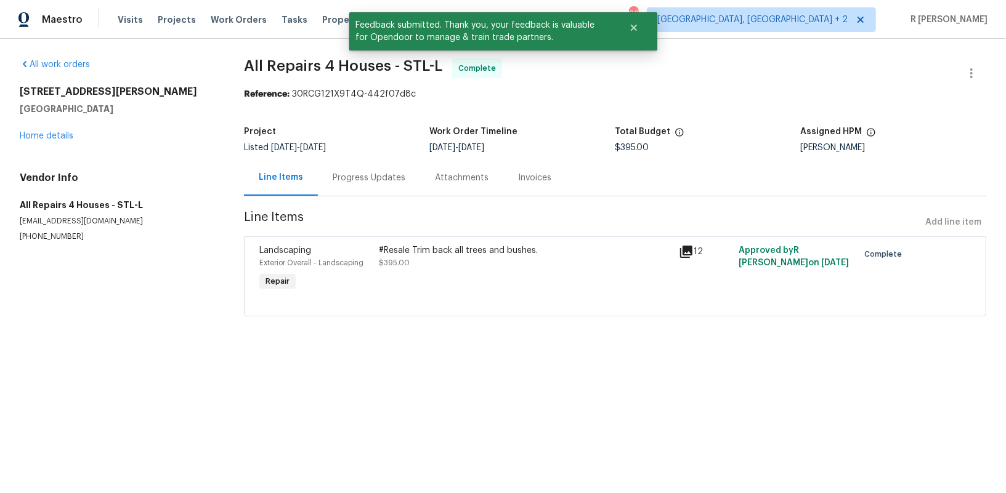
click at [360, 180] on div "Progress Updates" at bounding box center [369, 178] width 73 height 12
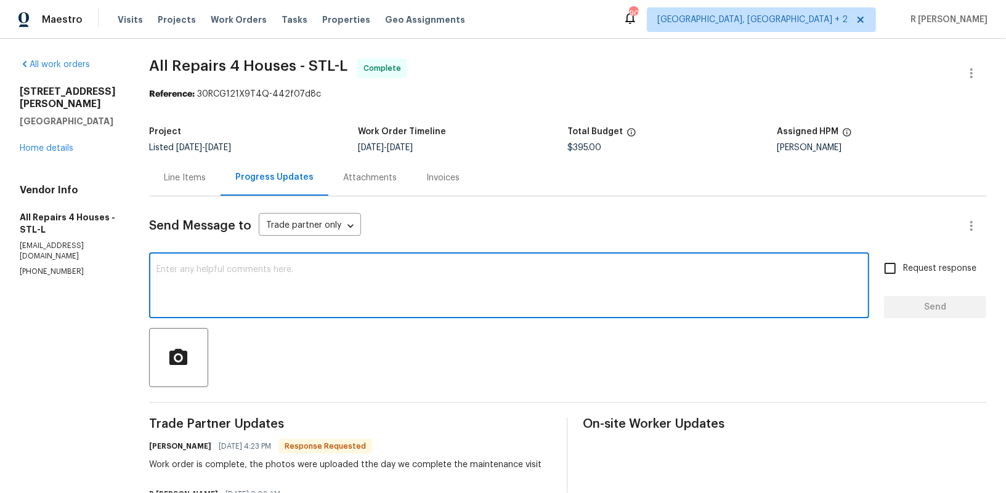
click at [306, 291] on textarea at bounding box center [508, 286] width 705 height 43
paste textarea "Hi Team, the work order has been approved. Kindly upload the detailed invoice. …"
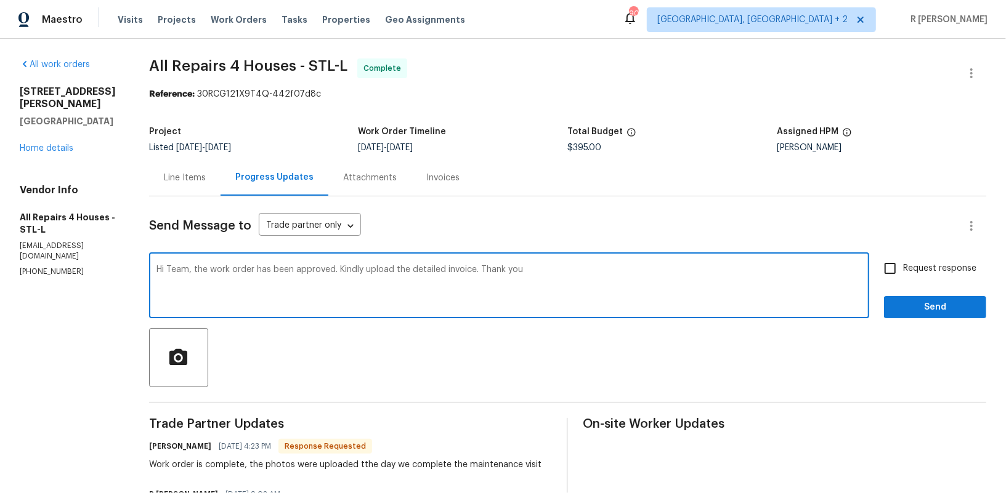
type textarea "Hi Team, the work order has been approved. Kindly upload the detailed invoice. …"
click at [960, 305] on span "Send" at bounding box center [935, 307] width 83 height 15
